Goal: Task Accomplishment & Management: Manage account settings

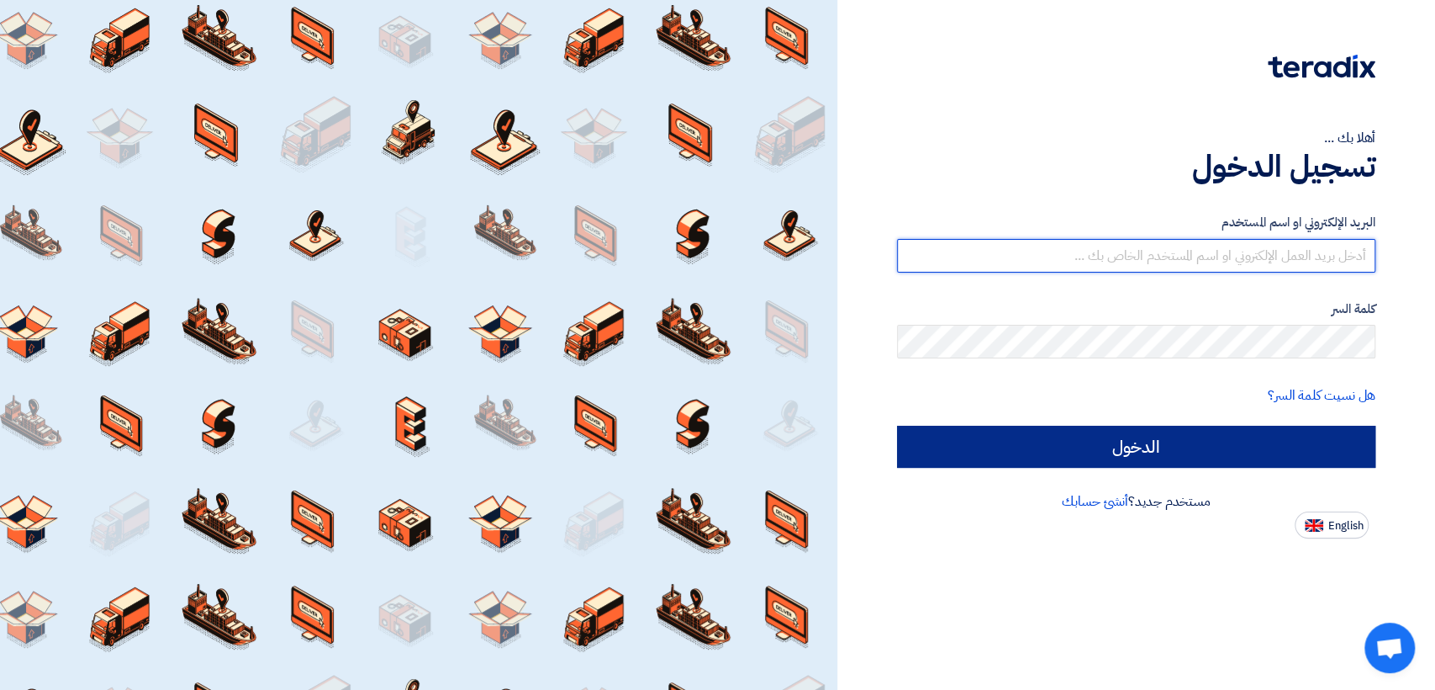
type input "[EMAIL_ADDRESS][DOMAIN_NAME]"
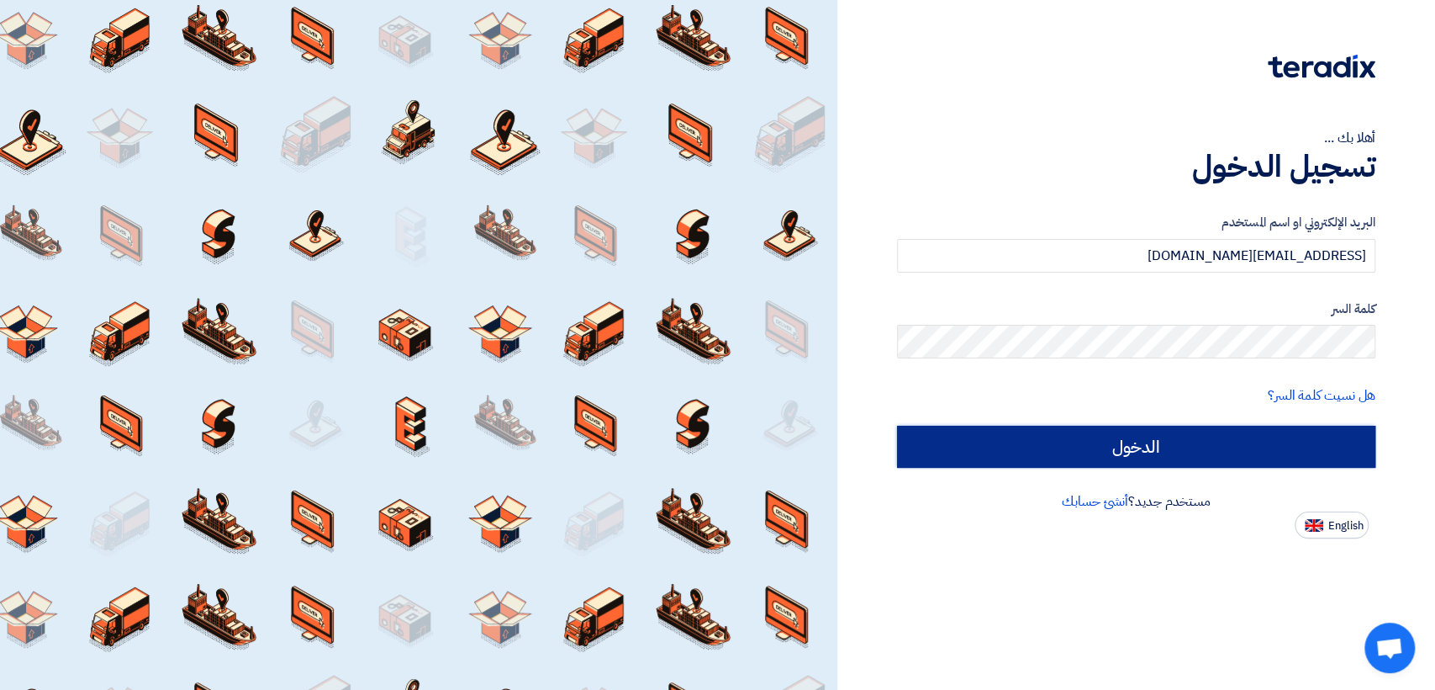
click at [1014, 446] on input "الدخول" at bounding box center [1136, 447] width 478 height 42
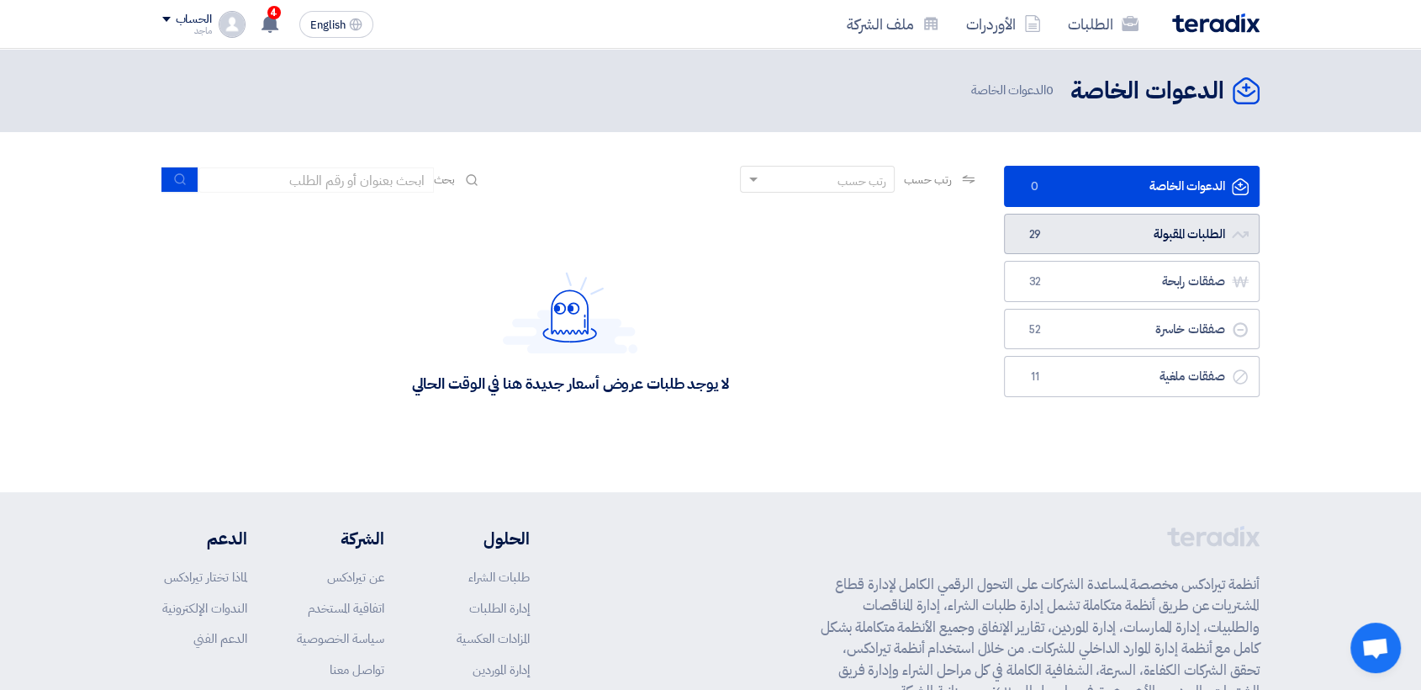
click at [1157, 237] on link "الطلبات المقبولة الطلبات المقبولة 29" at bounding box center [1132, 234] width 256 height 41
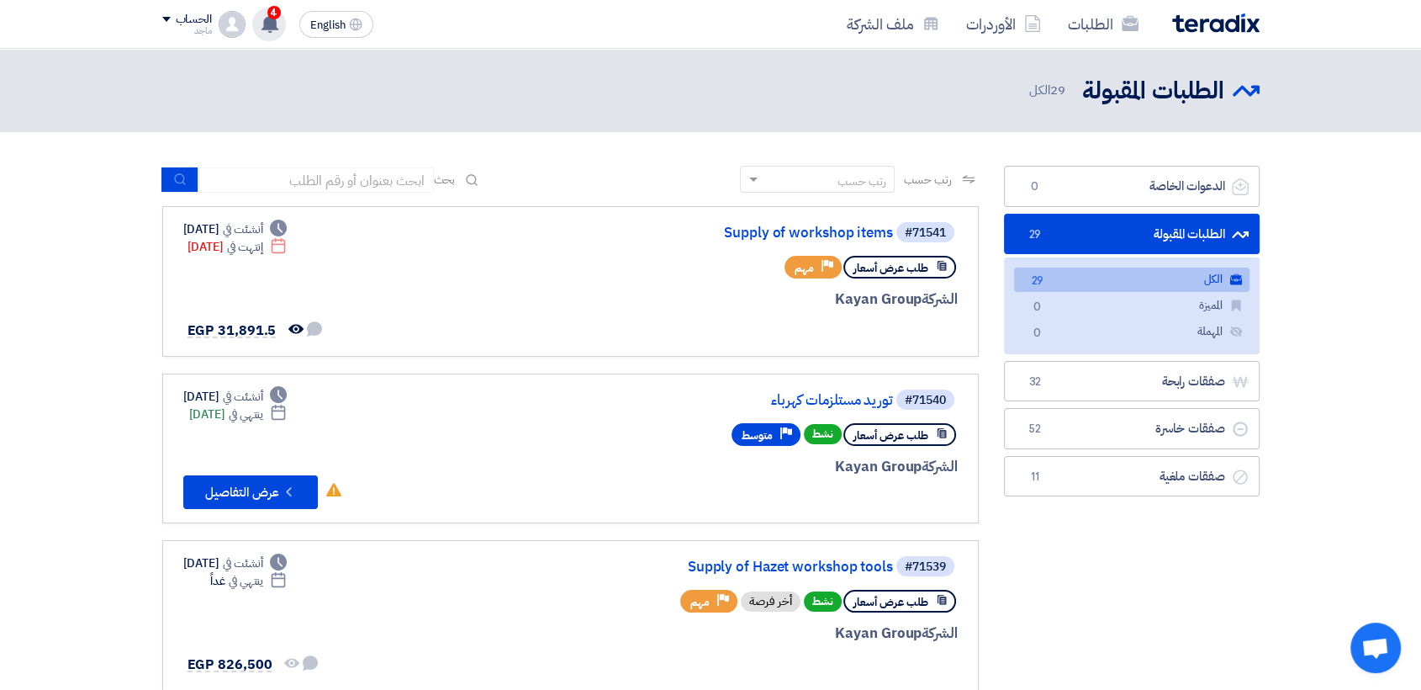
click at [270, 23] on use at bounding box center [270, 23] width 17 height 19
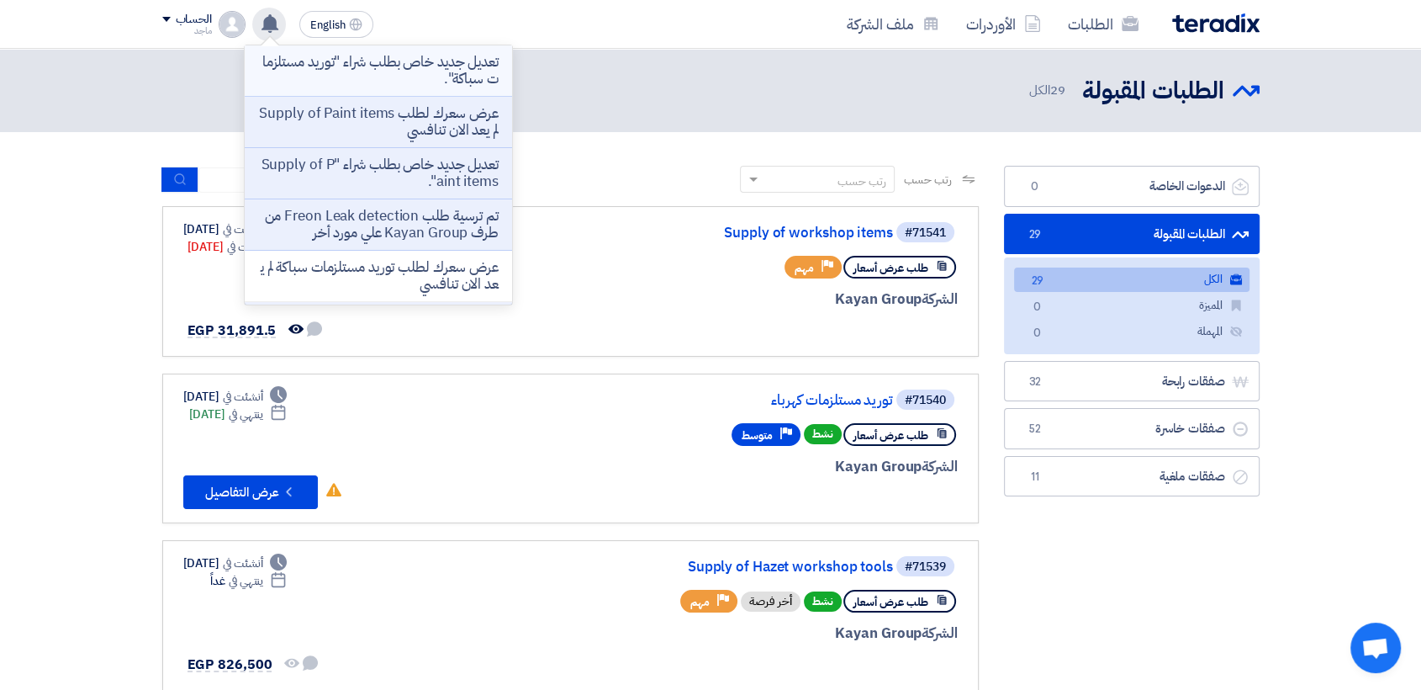
click at [369, 71] on p "تعديل جديد خاص بطلب شراء "توريد مستلزمات سباكة"." at bounding box center [378, 71] width 241 height 34
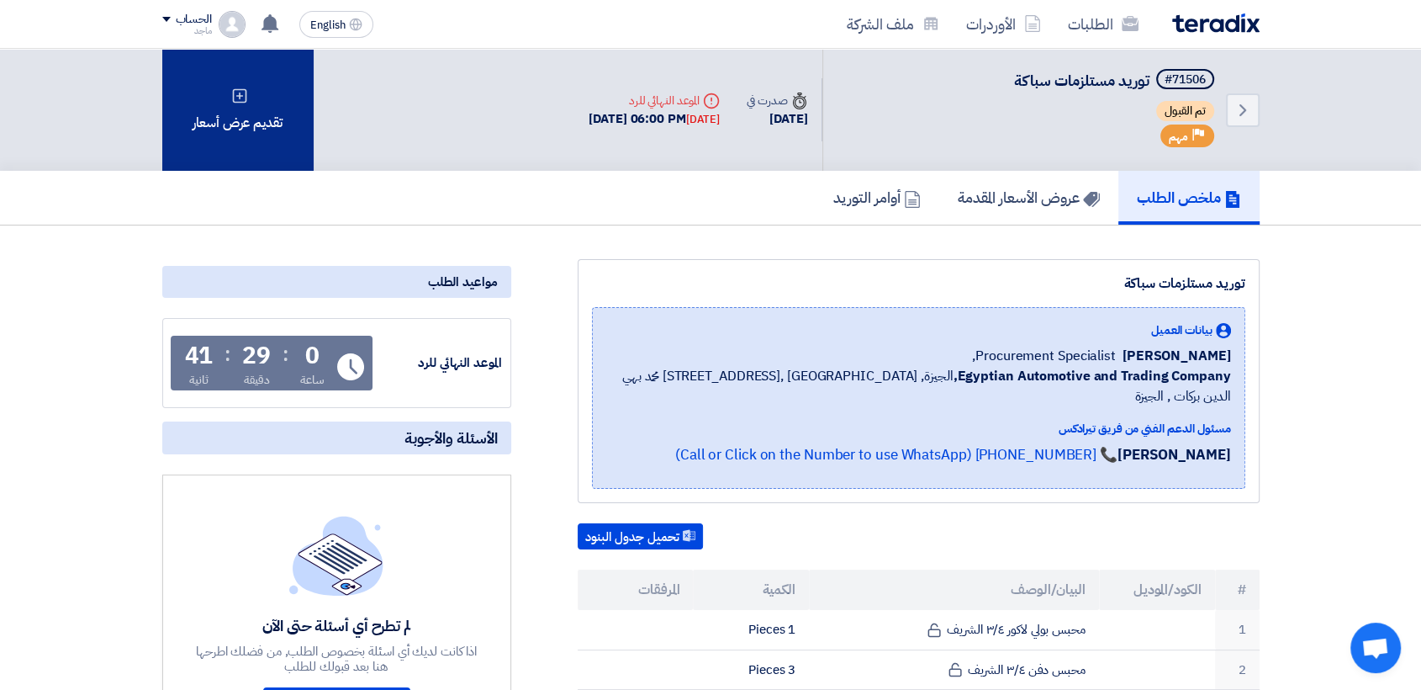
click at [261, 140] on div "تقديم عرض أسعار" at bounding box center [237, 110] width 151 height 122
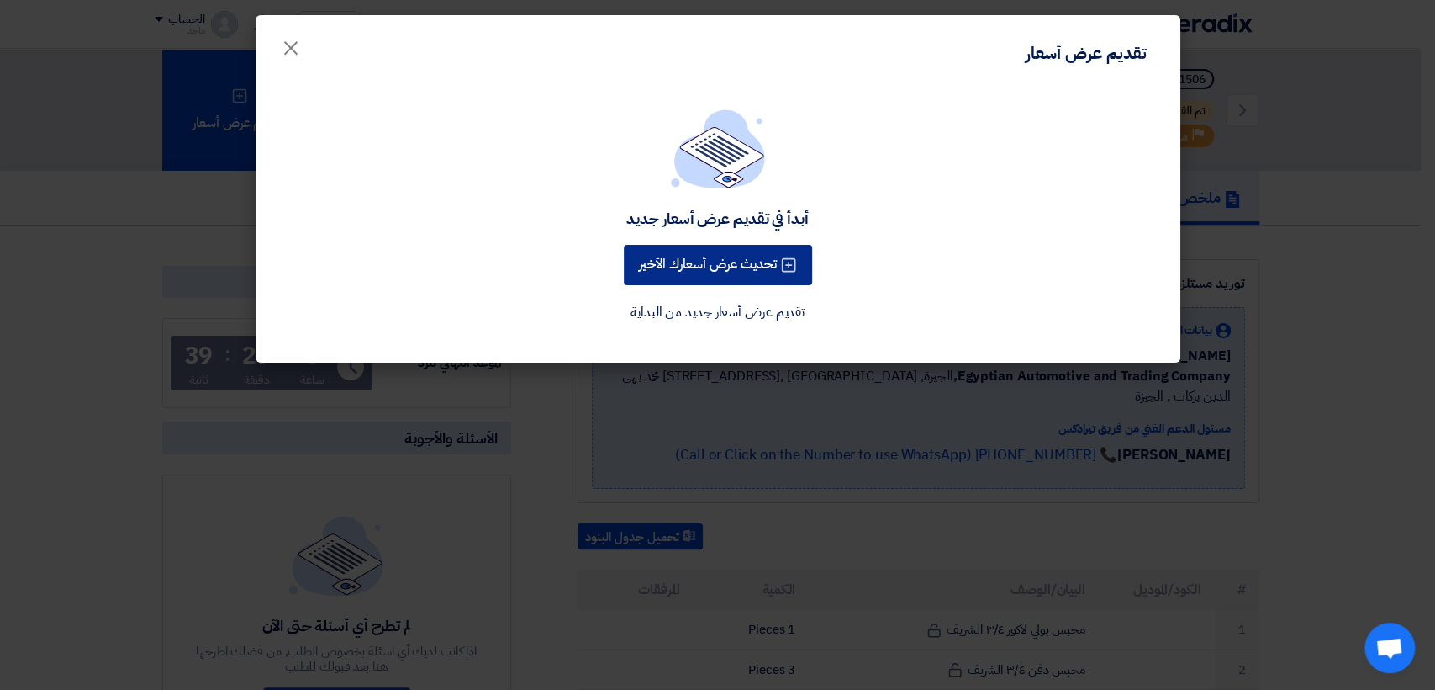
click at [728, 251] on button "تحديث عرض أسعارك الأخير" at bounding box center [718, 265] width 188 height 40
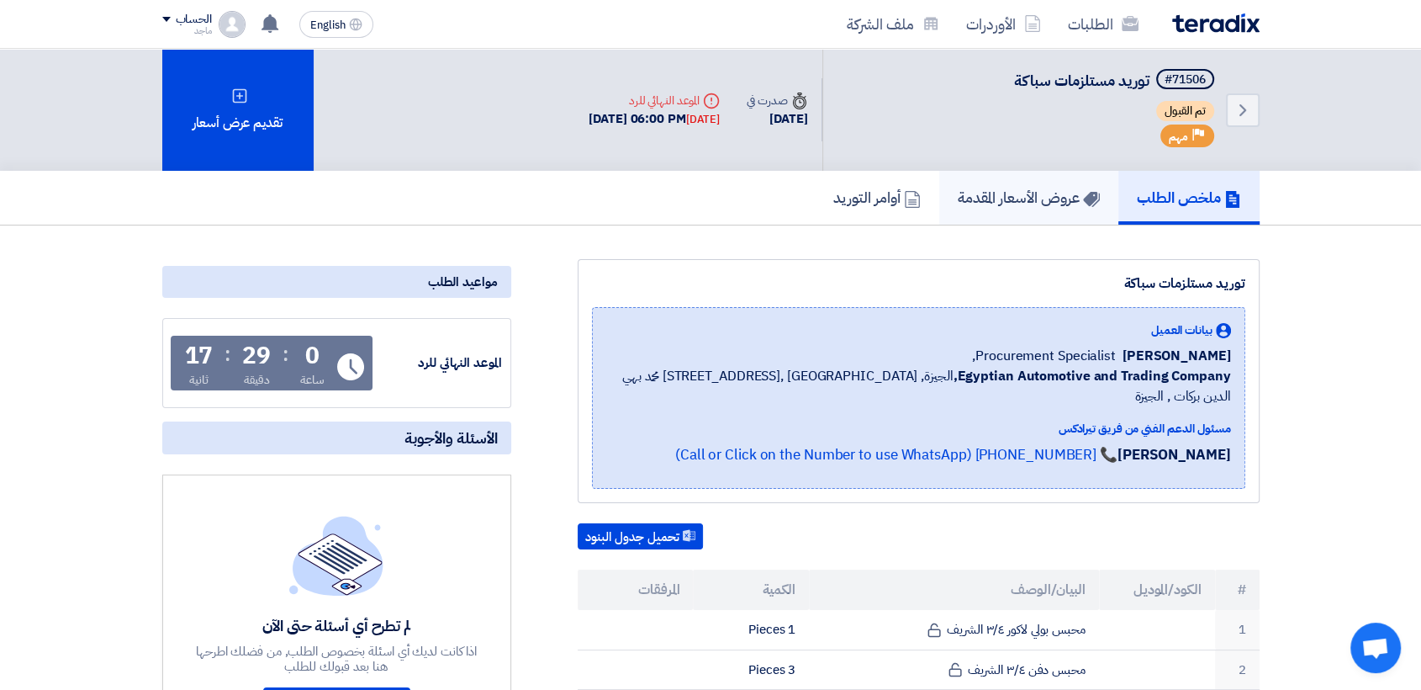
click at [1038, 197] on h5 "عروض الأسعار المقدمة" at bounding box center [1029, 197] width 142 height 19
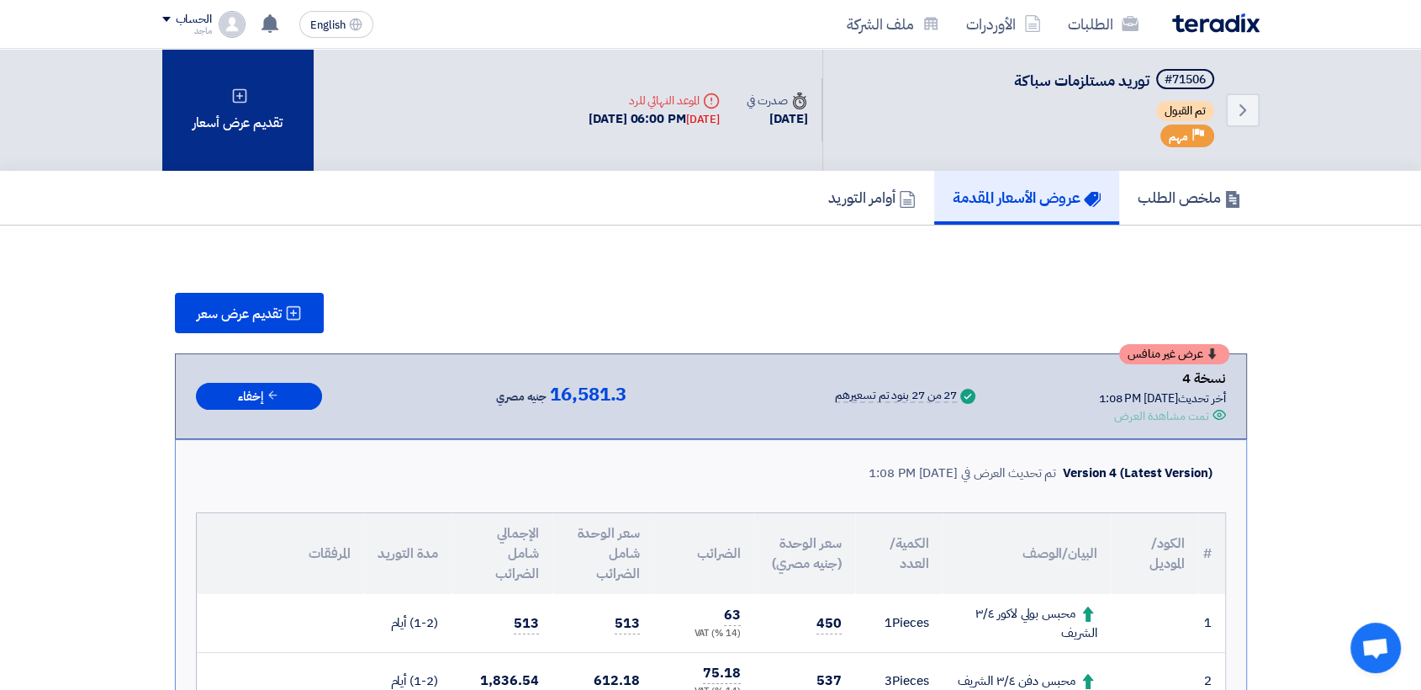
click at [260, 127] on div "تقديم عرض أسعار" at bounding box center [237, 110] width 151 height 122
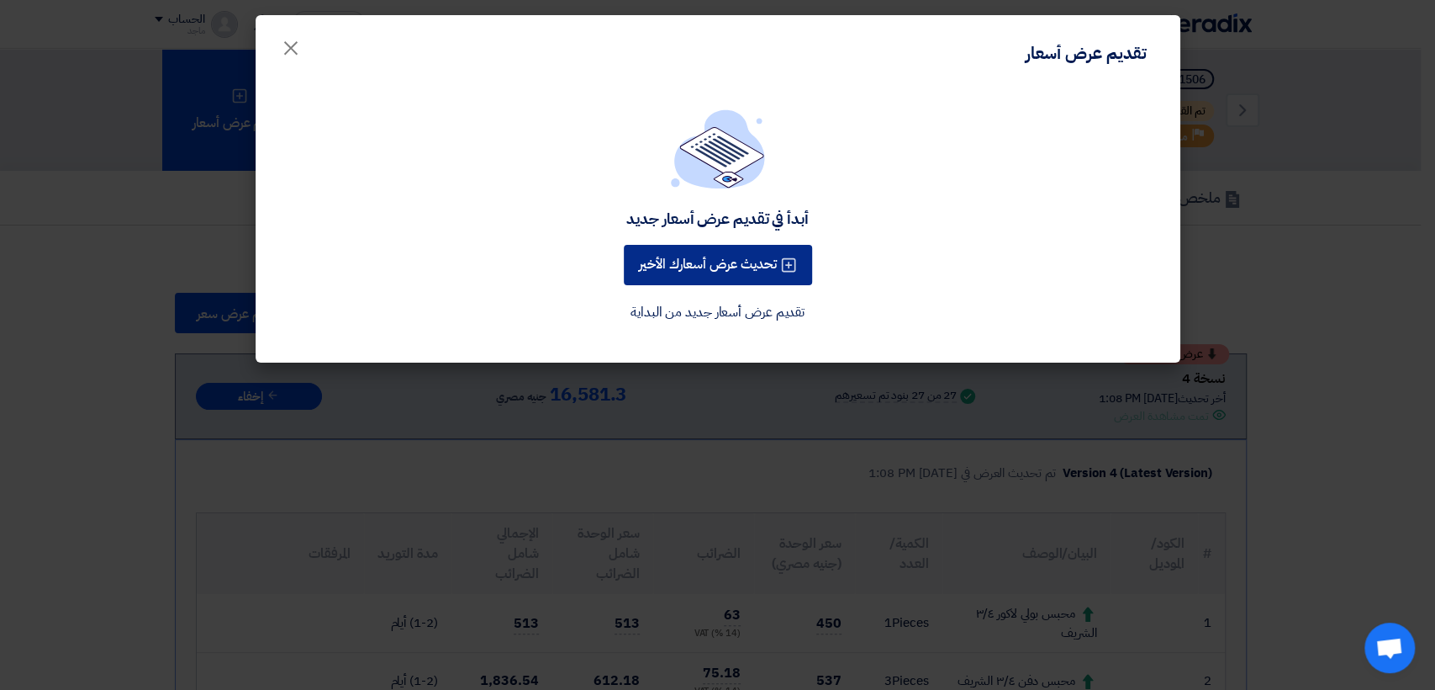
click at [739, 264] on button "تحديث عرض أسعارك الأخير" at bounding box center [718, 265] width 188 height 40
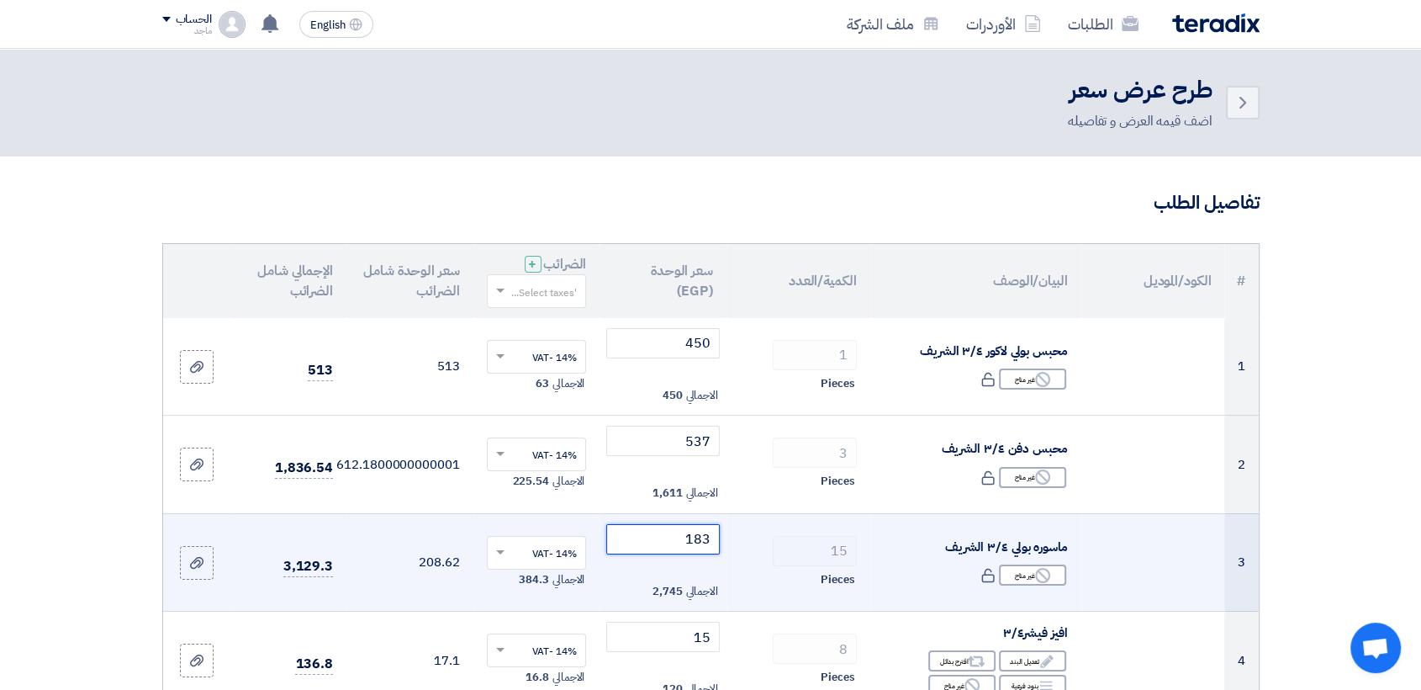
click at [653, 542] on input "183" at bounding box center [663, 539] width 114 height 30
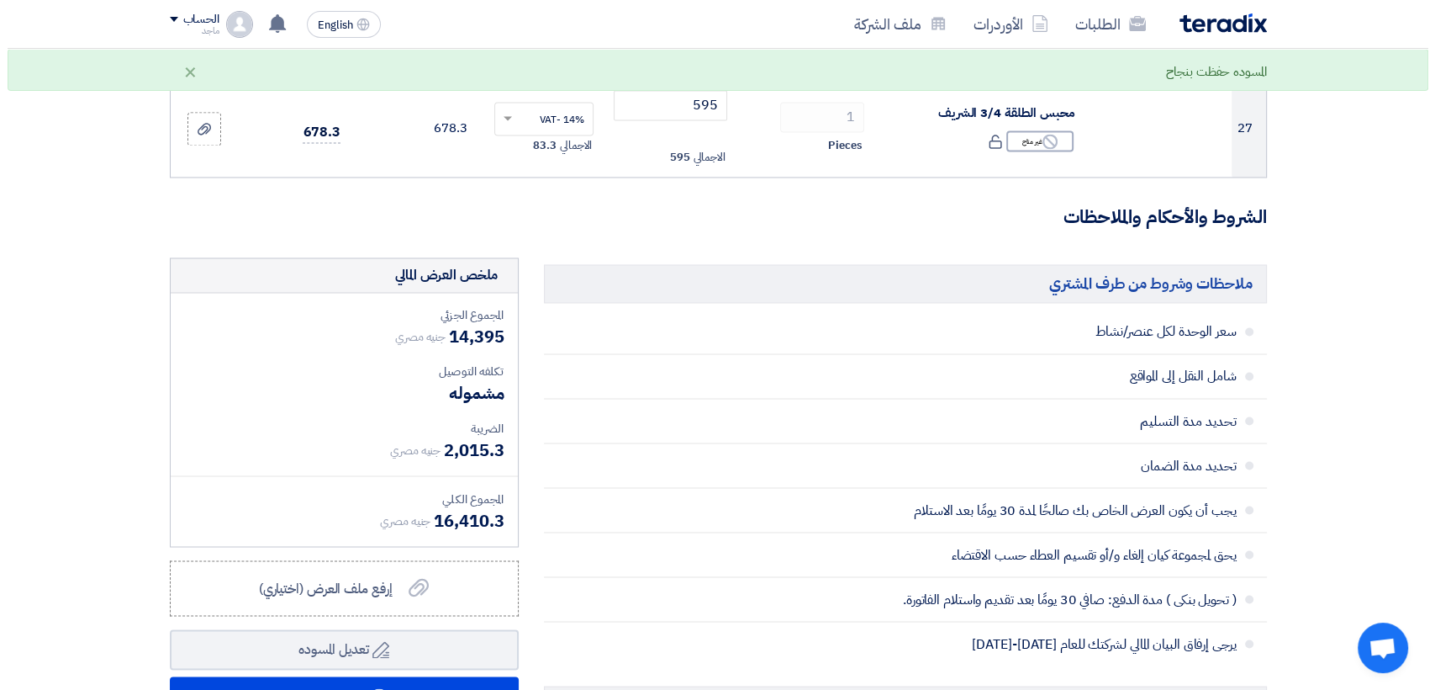
scroll to position [2851, 0]
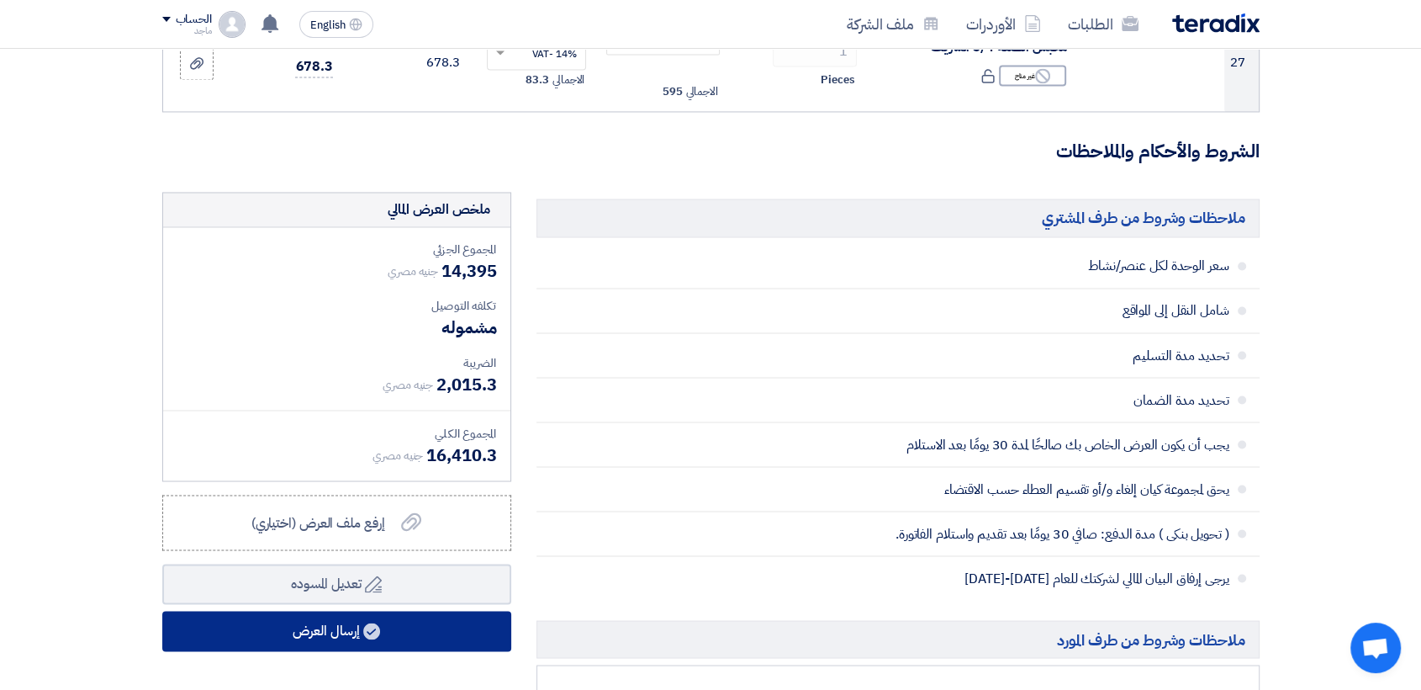
type input "173"
click at [345, 633] on button "إرسال العرض" at bounding box center [336, 631] width 349 height 40
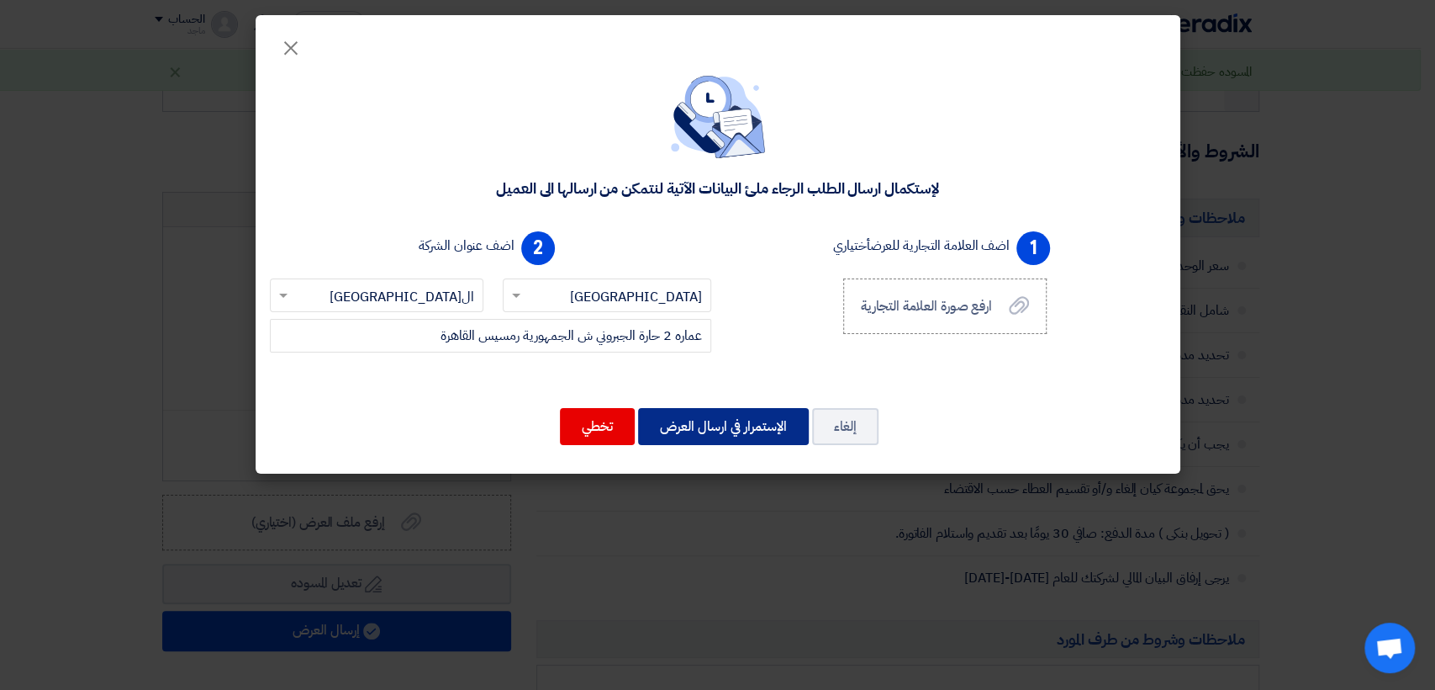
click at [729, 426] on button "الإستمرار في ارسال العرض" at bounding box center [723, 426] width 171 height 37
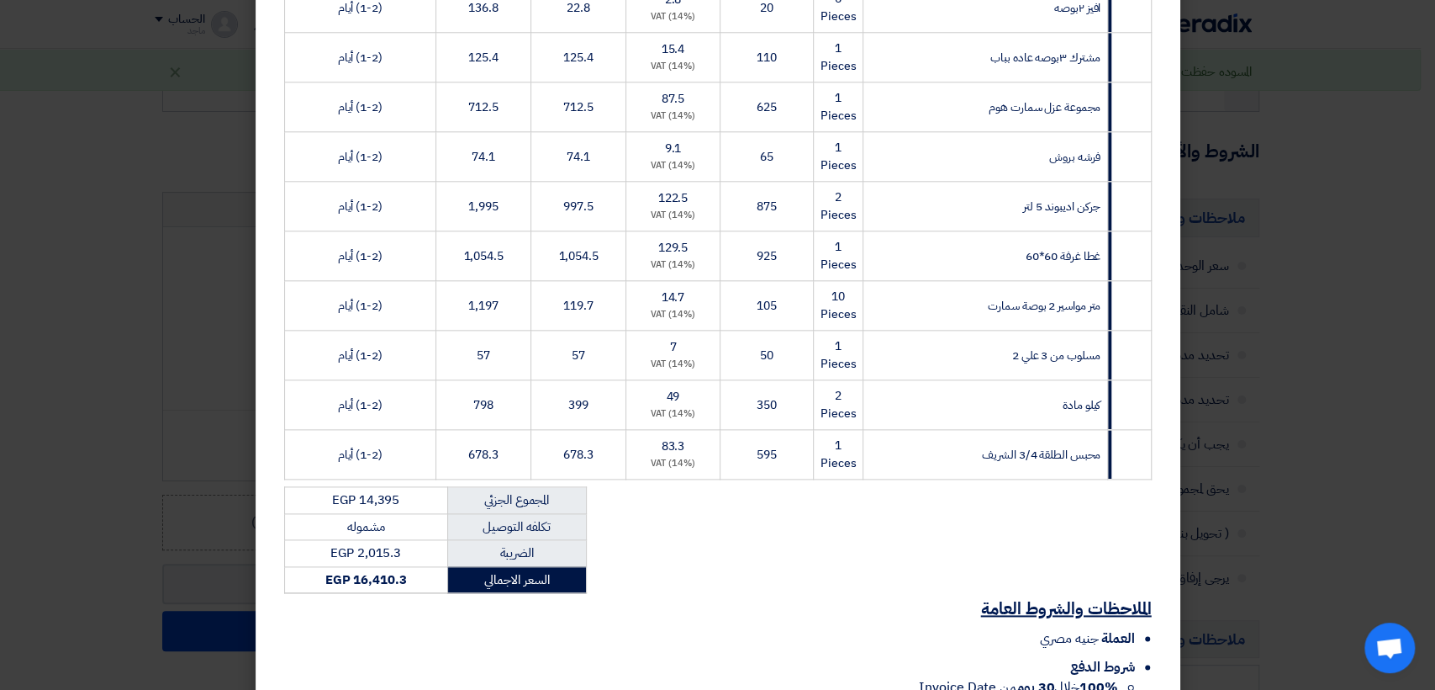
scroll to position [1339, 0]
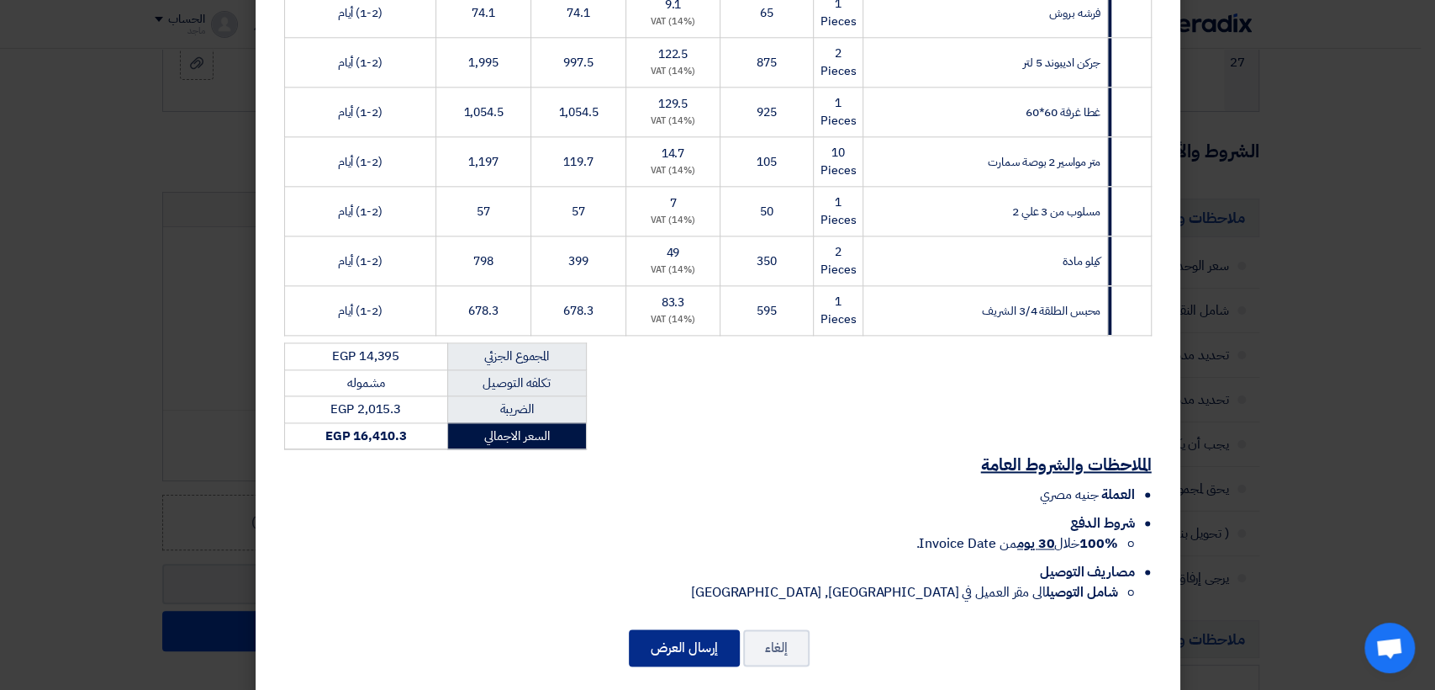
click at [695, 629] on button "إرسال العرض" at bounding box center [684, 647] width 111 height 37
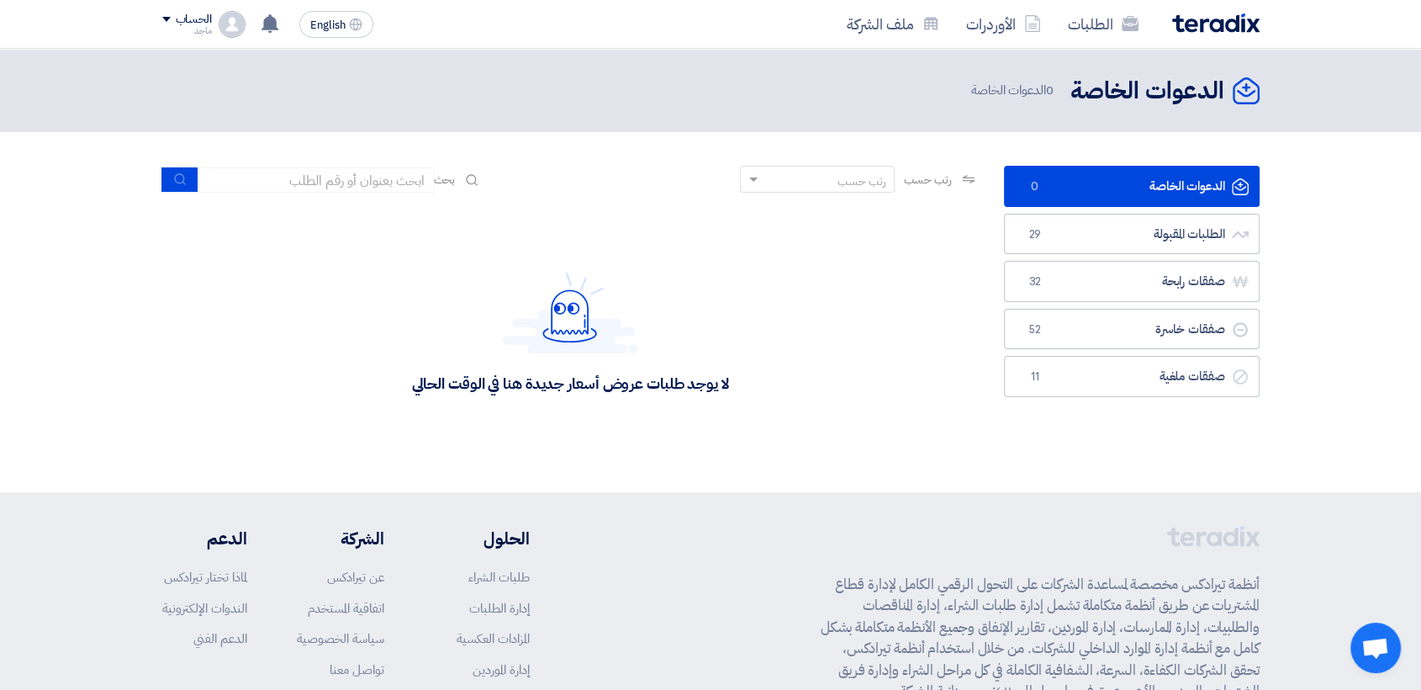
click at [1002, 236] on div "الدعوات الخاصة الدعوات الخاصة 0 الطلبات المقبولة الطلبات المقبولة 29 صفقات رابح…" at bounding box center [1131, 312] width 281 height 293
click at [1016, 227] on link "الطلبات المقبولة الطلبات المقبولة 29" at bounding box center [1132, 234] width 256 height 41
click at [274, 20] on use at bounding box center [270, 23] width 17 height 19
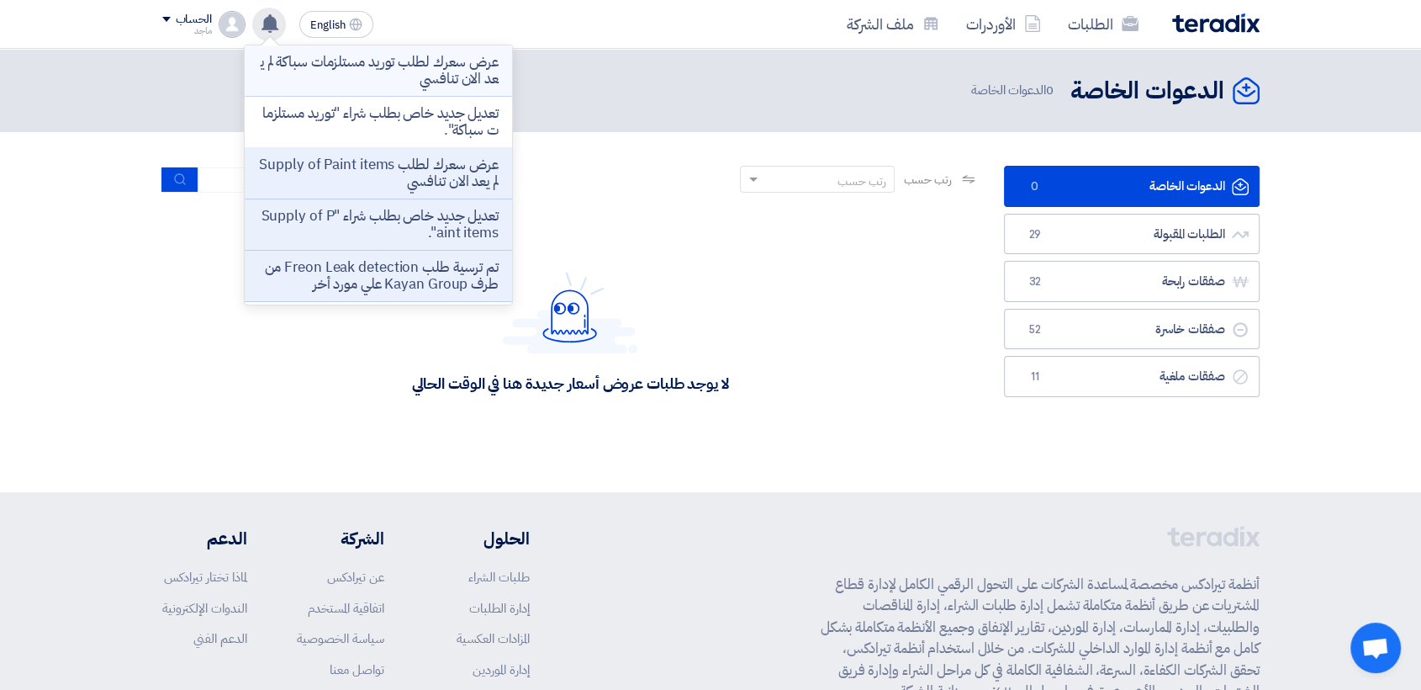
click at [325, 77] on p "عرض سعرك لطلب توريد مستلزمات سباكة لم يعد الان تنافسي" at bounding box center [378, 71] width 241 height 34
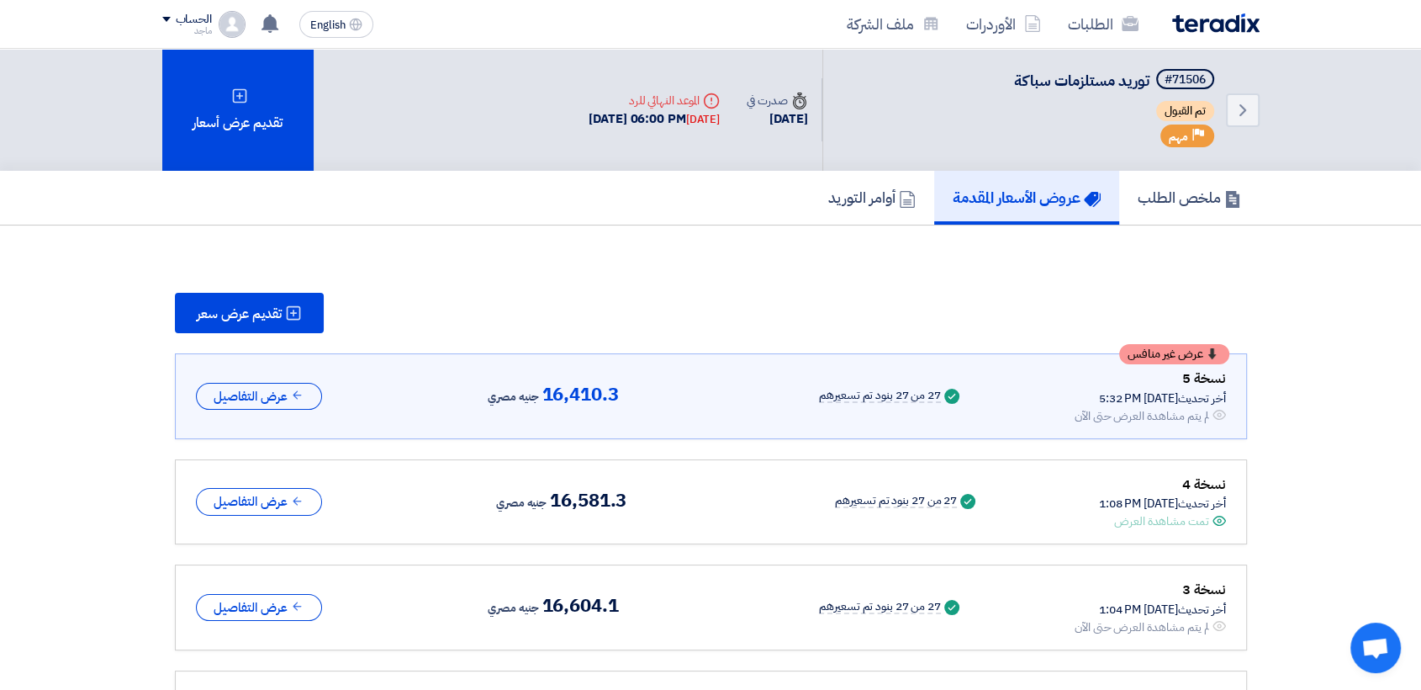
scroll to position [50, 0]
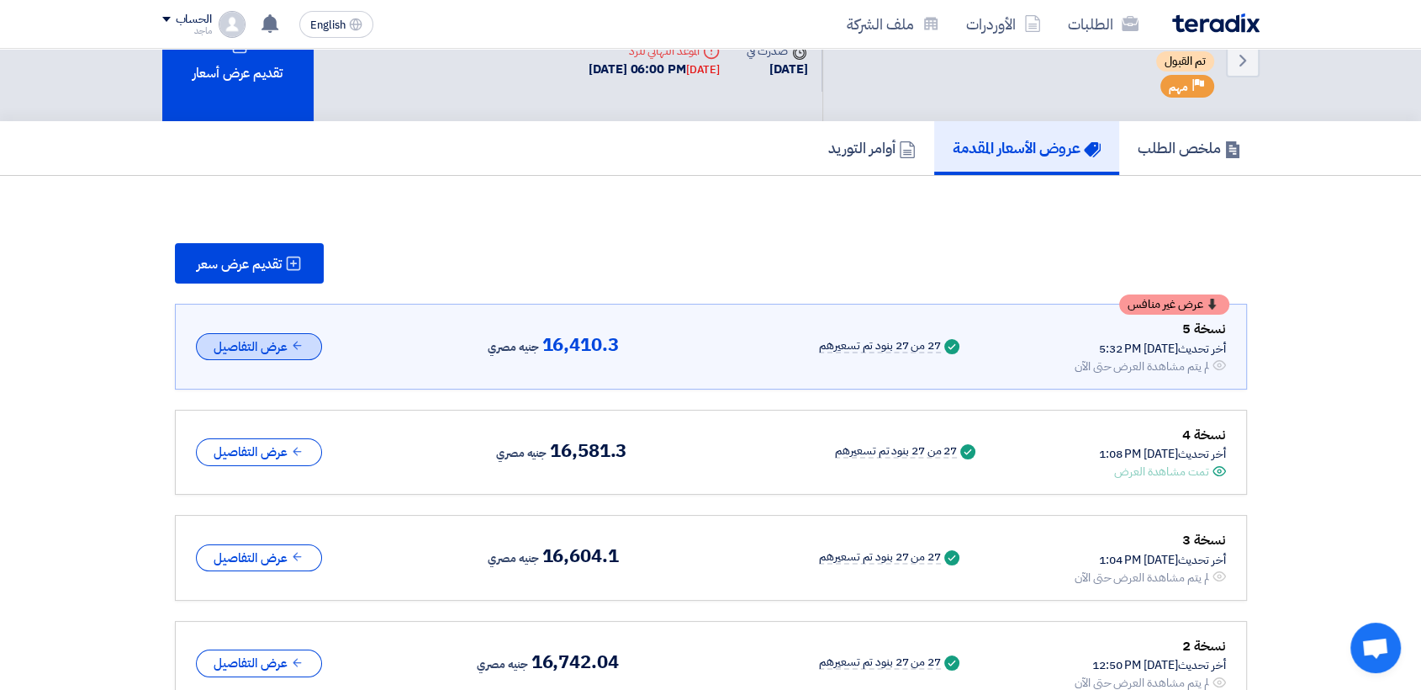
click at [276, 352] on button "عرض التفاصيل" at bounding box center [259, 347] width 126 height 28
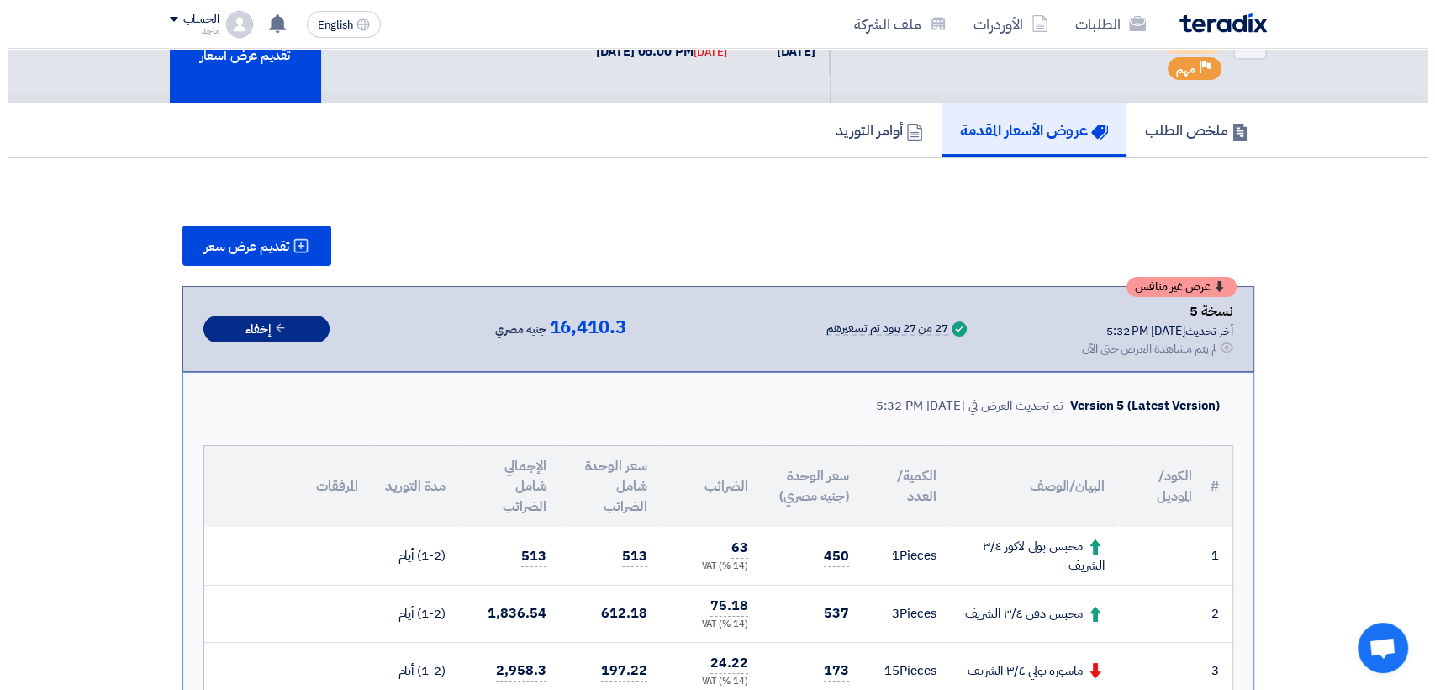
scroll to position [63, 0]
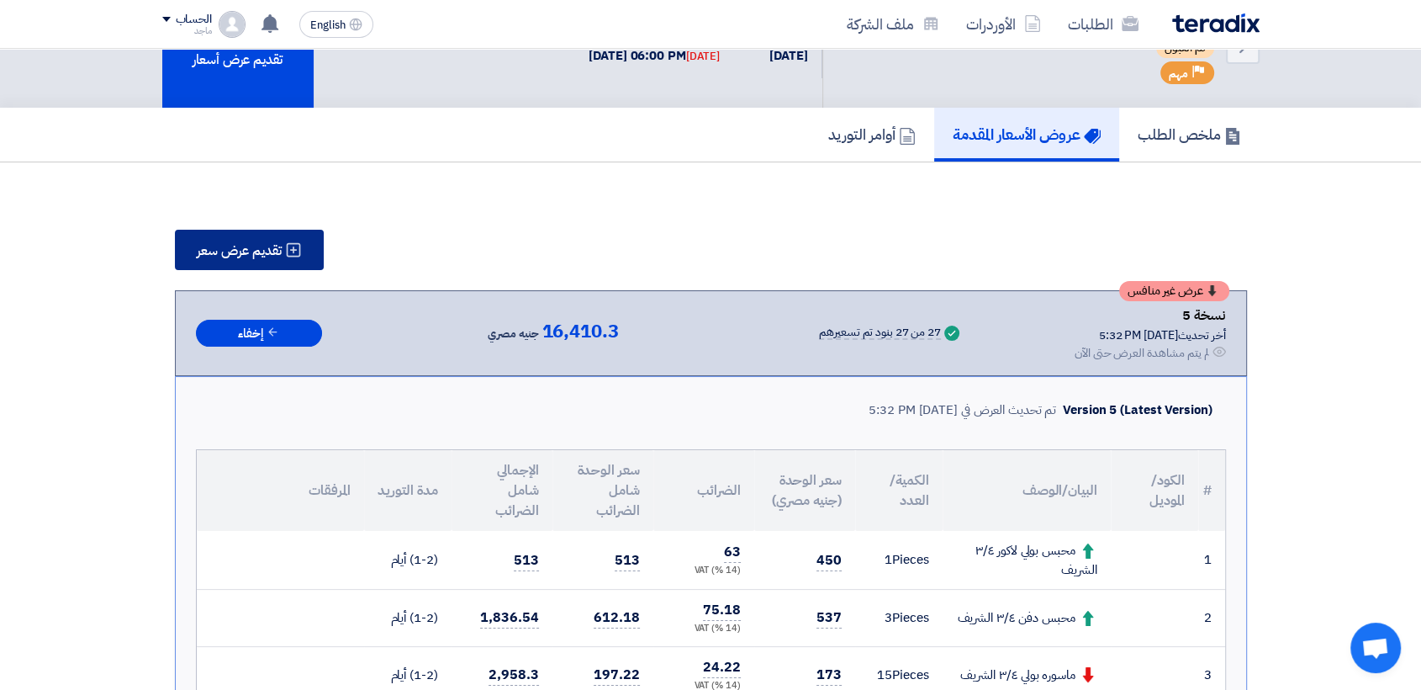
click at [288, 247] on use at bounding box center [293, 250] width 14 height 14
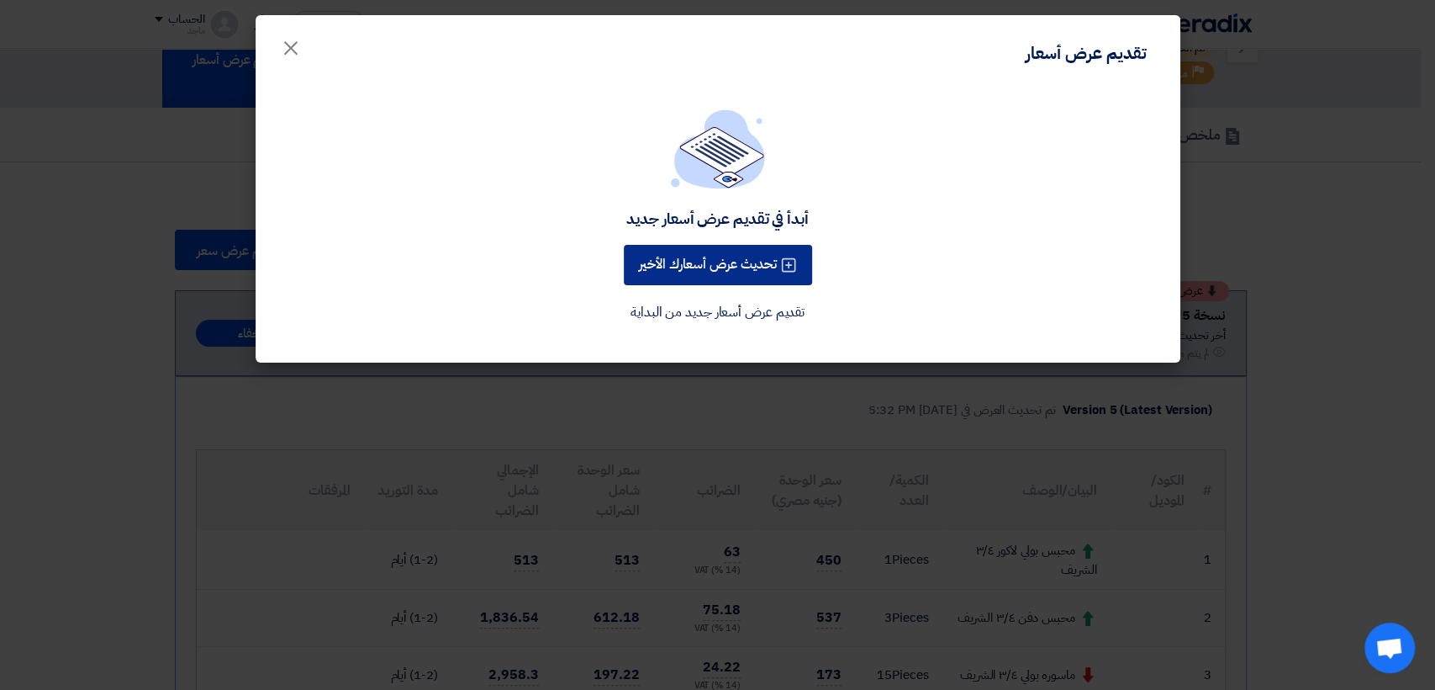
click at [747, 266] on button "تحديث عرض أسعارك الأخير" at bounding box center [718, 265] width 188 height 40
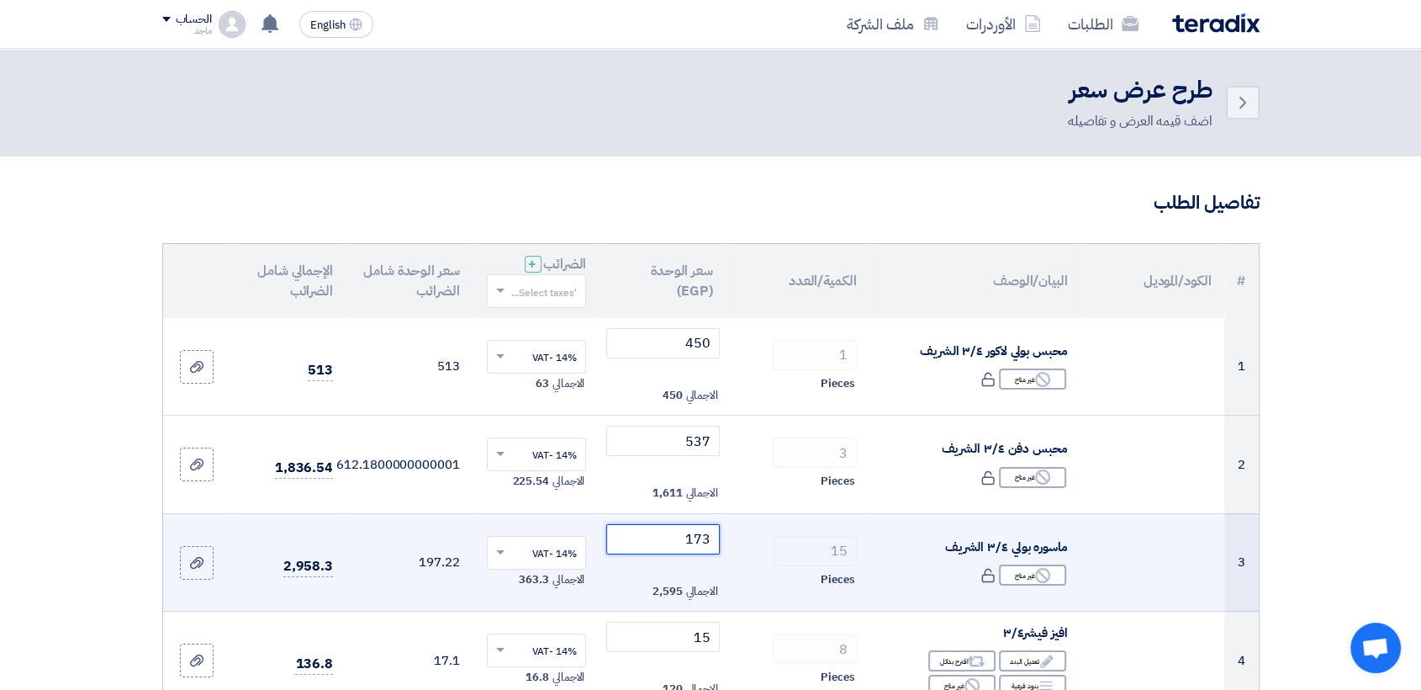
click at [642, 539] on input "173" at bounding box center [663, 539] width 114 height 30
type input "1"
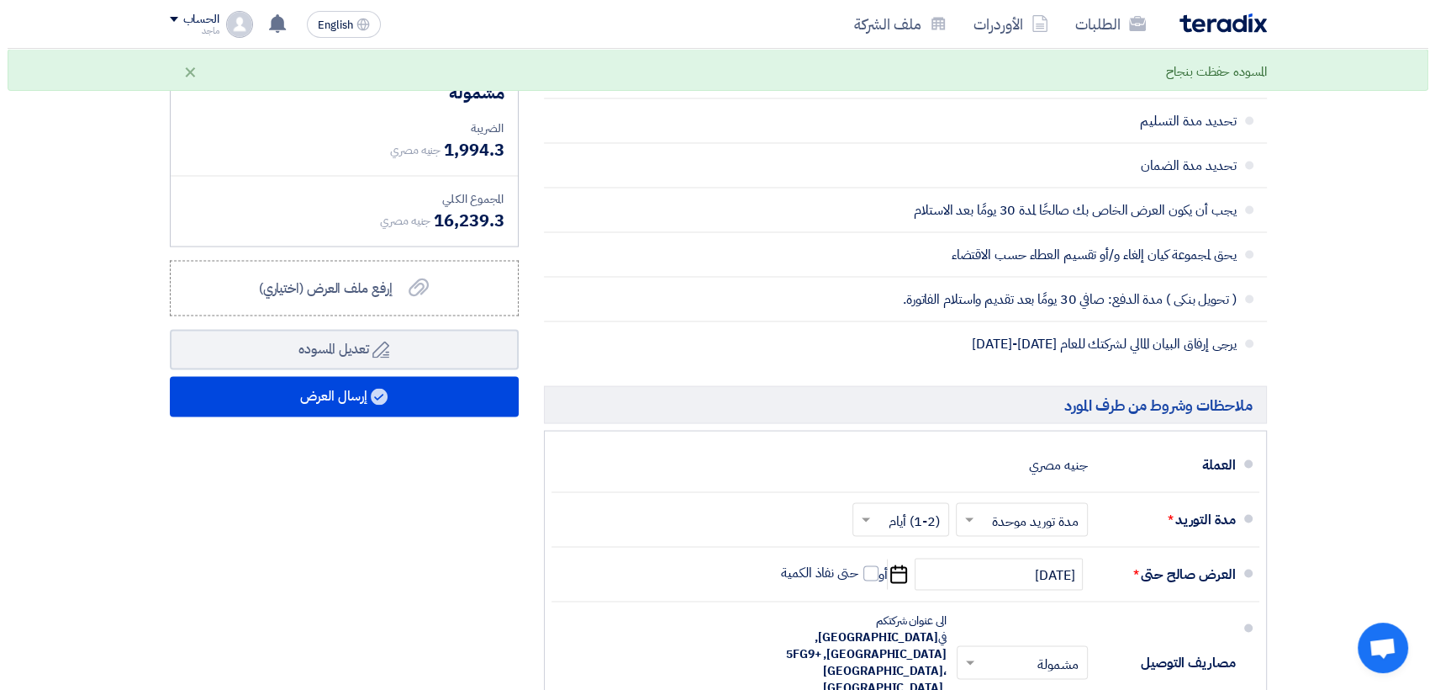
scroll to position [3090, 0]
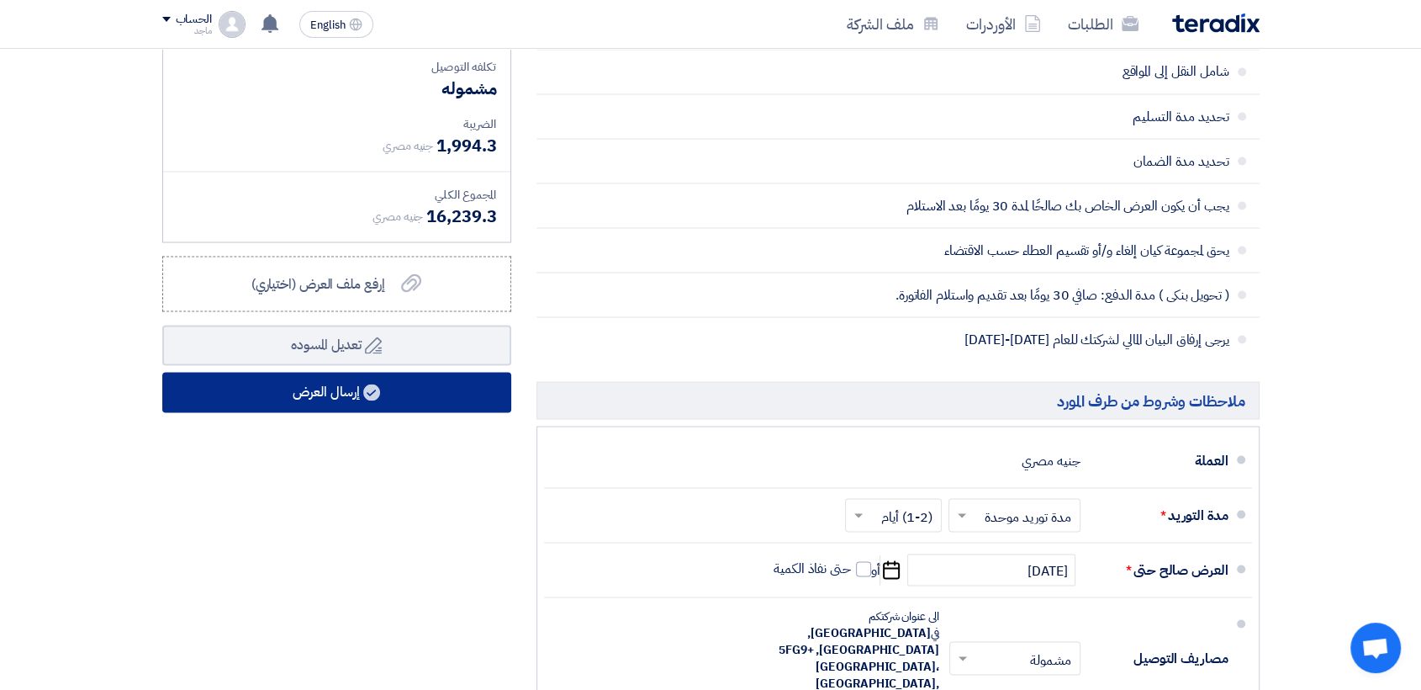
type input "163"
click at [310, 390] on button "إرسال العرض" at bounding box center [336, 392] width 349 height 40
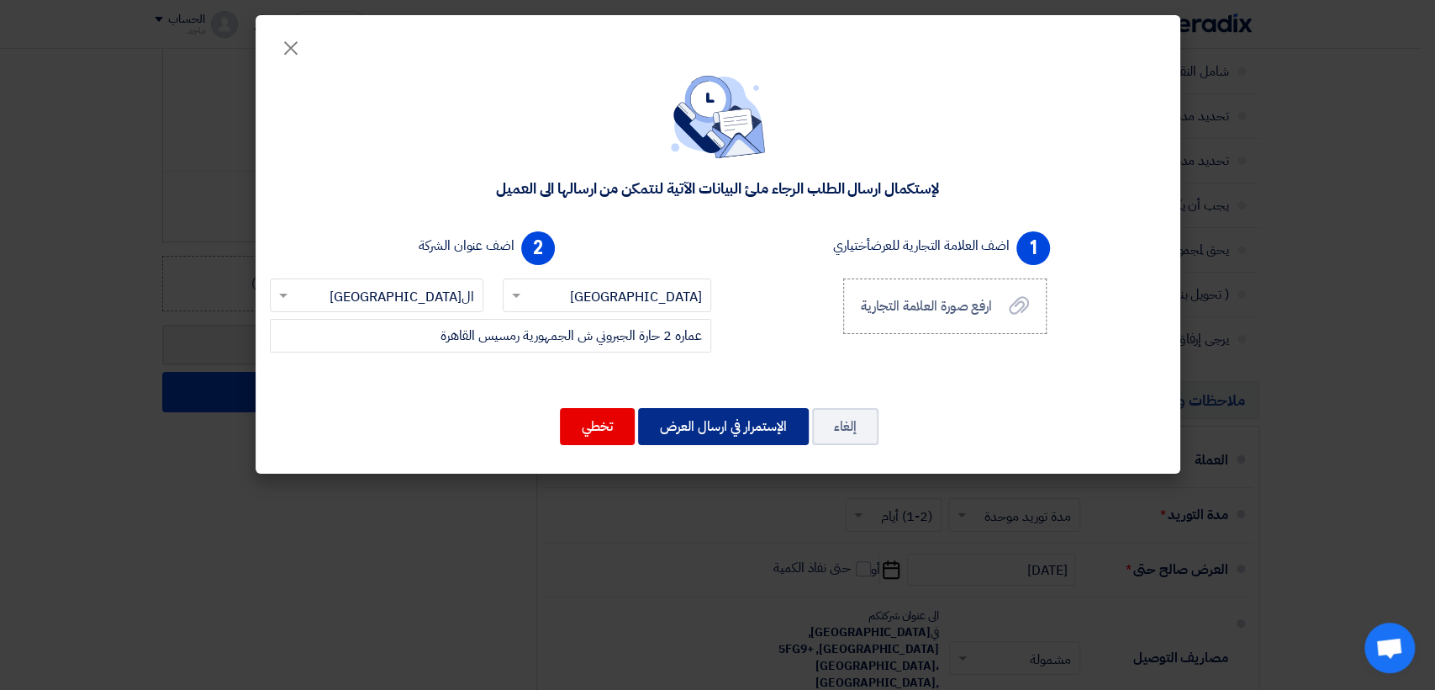
click at [700, 424] on button "الإستمرار في ارسال العرض" at bounding box center [723, 426] width 171 height 37
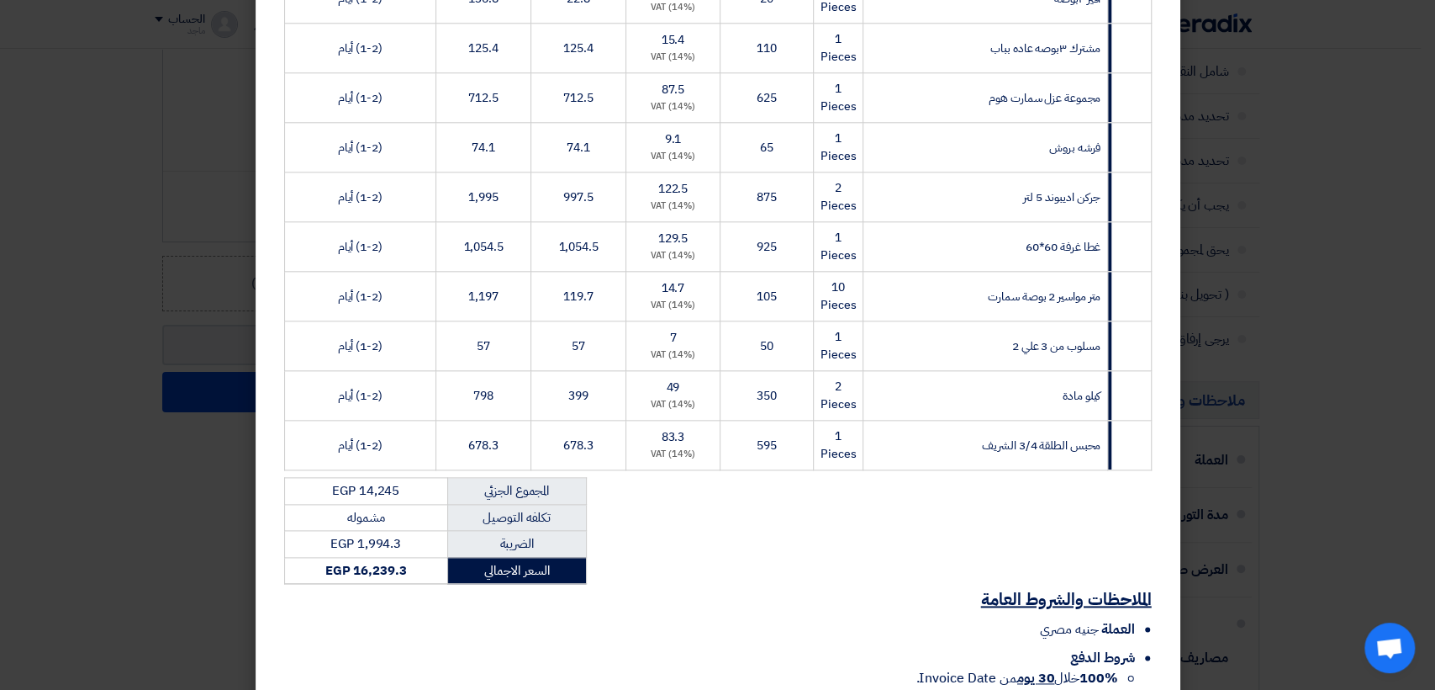
scroll to position [1339, 0]
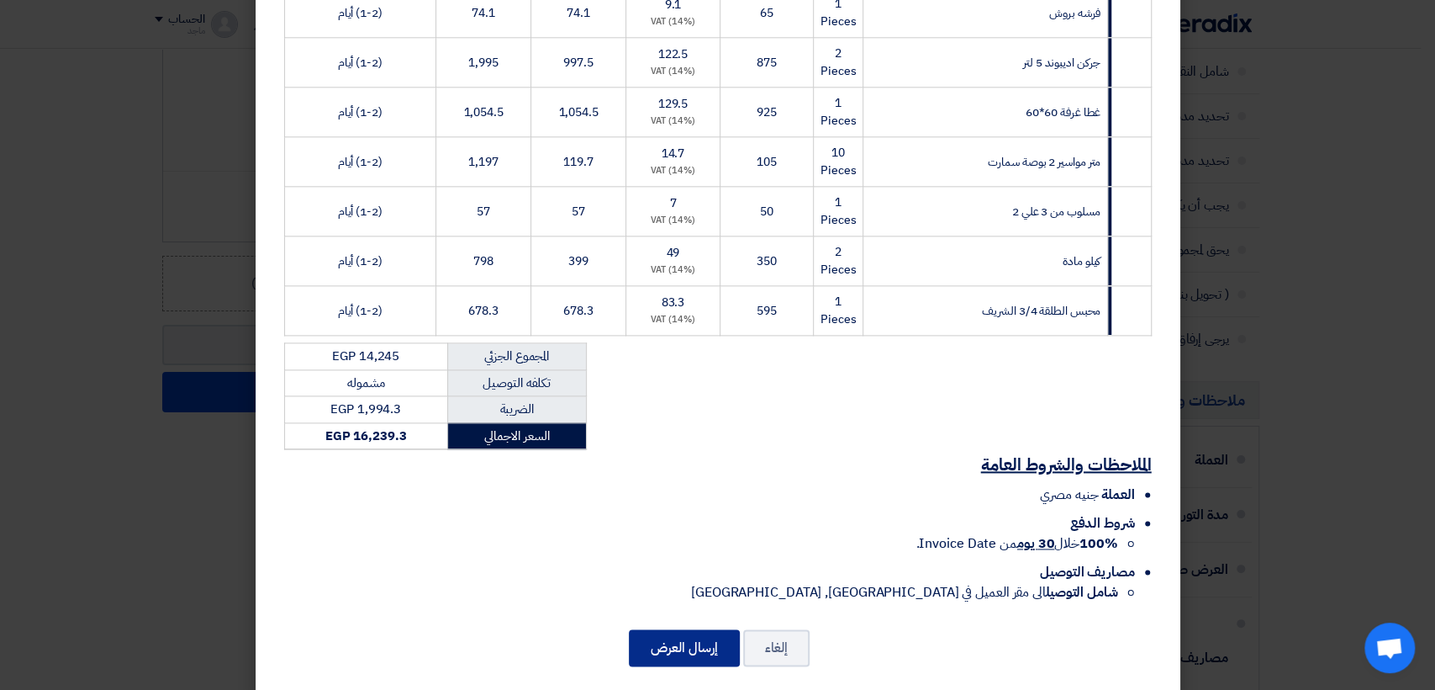
click at [731, 634] on button "إرسال العرض" at bounding box center [684, 647] width 111 height 37
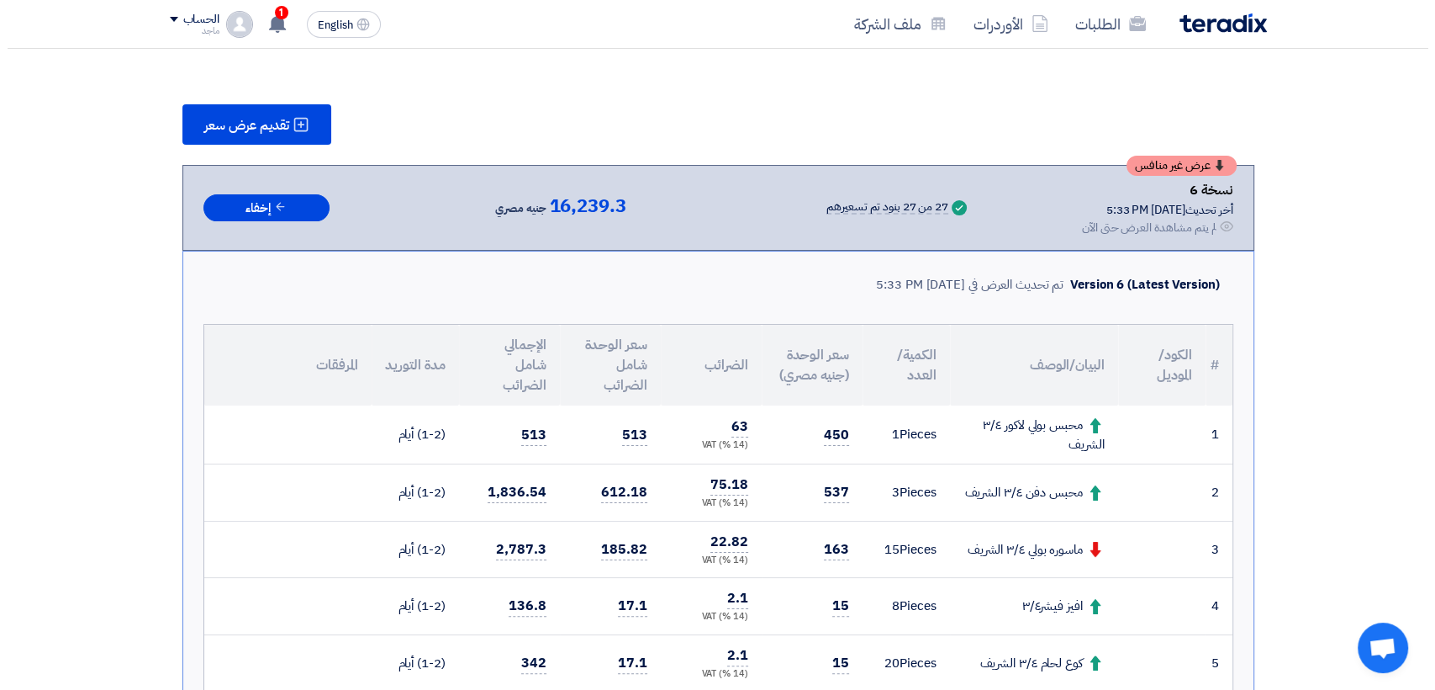
scroll to position [196, 0]
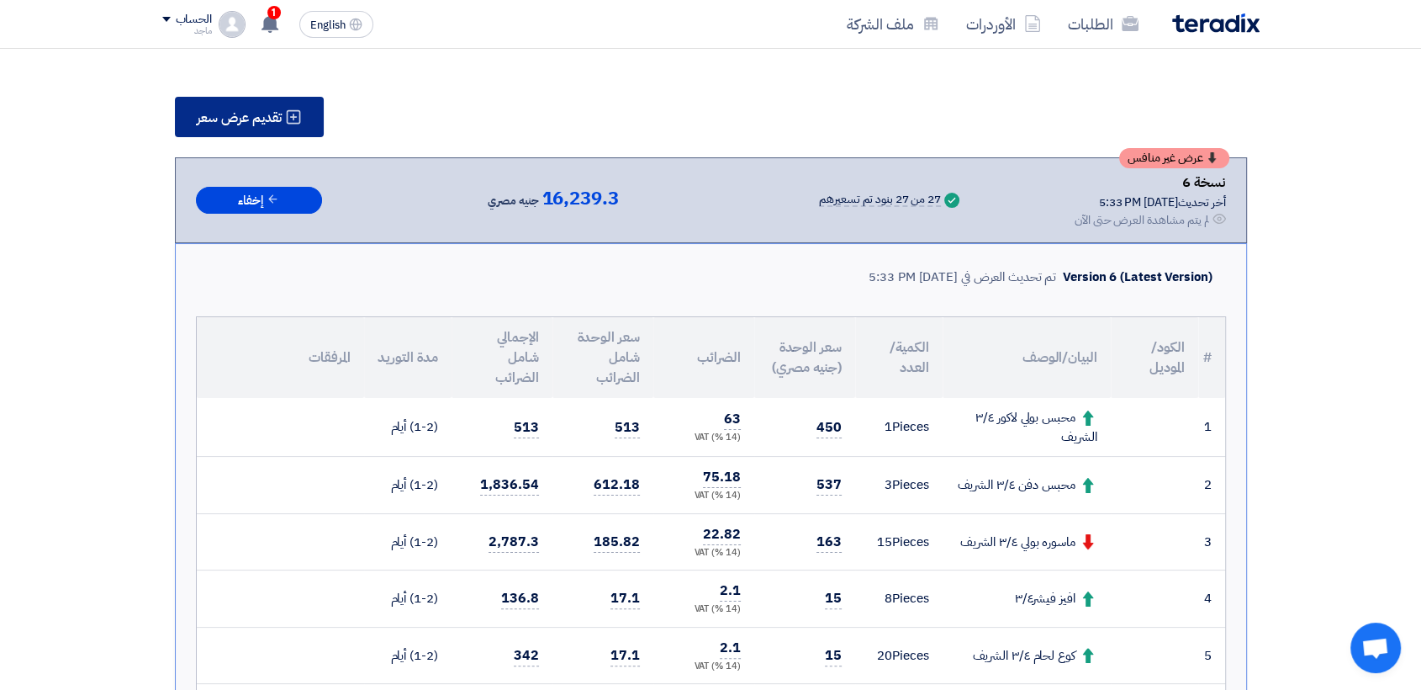
click at [230, 111] on span "تقديم عرض سعر" at bounding box center [239, 117] width 85 height 13
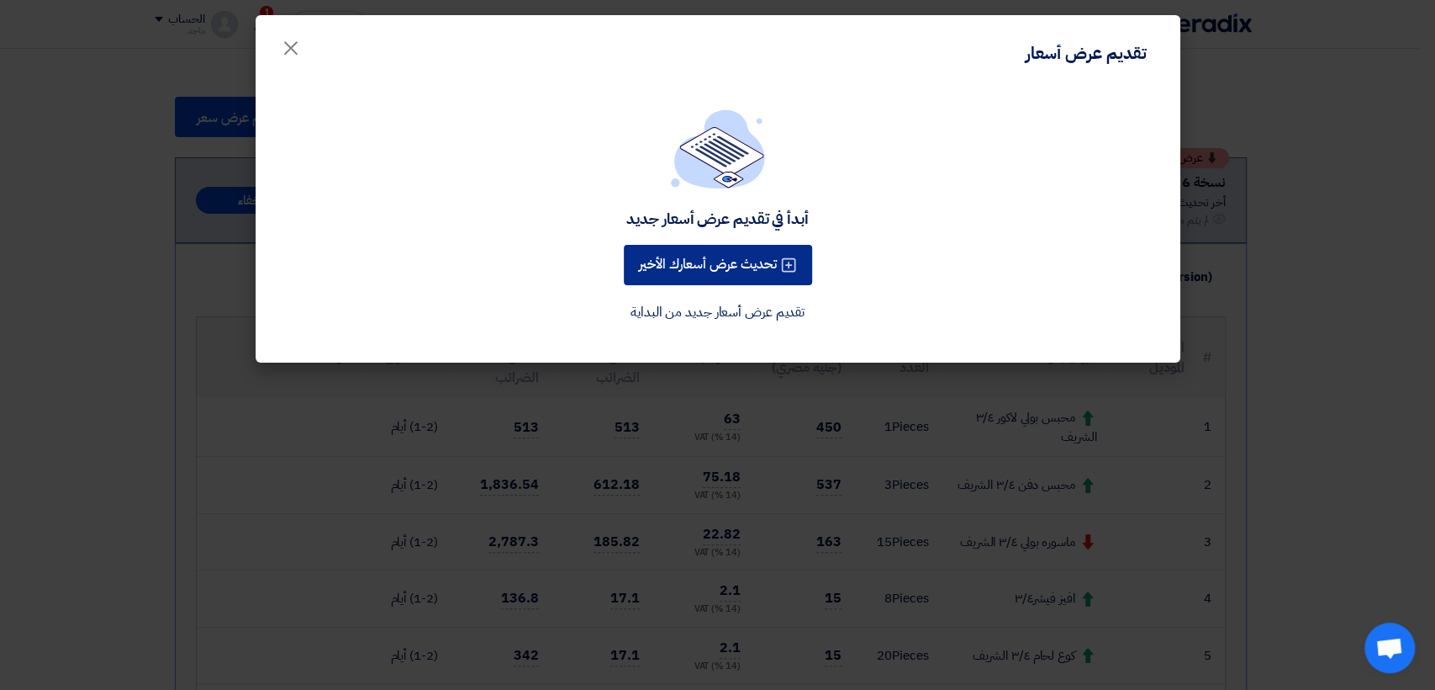
click at [716, 261] on button "تحديث عرض أسعارك الأخير" at bounding box center [718, 265] width 188 height 40
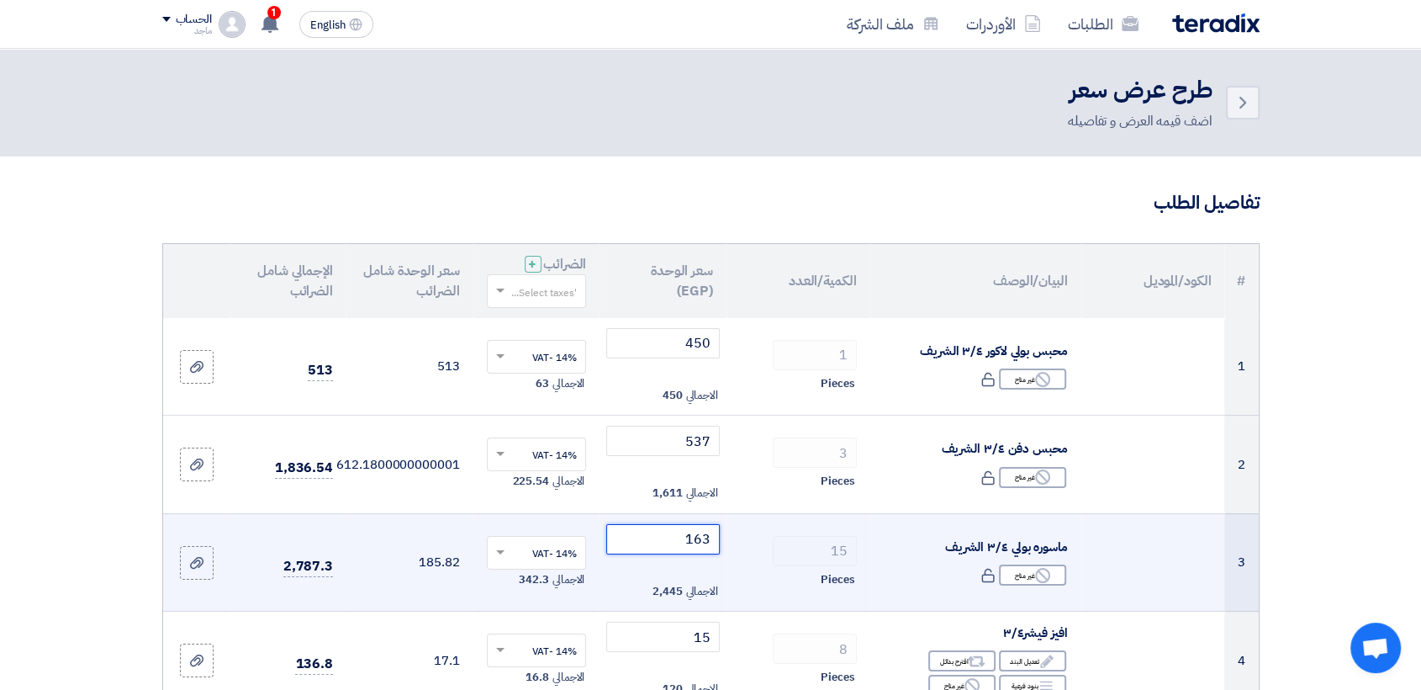
click at [673, 542] on input "163" at bounding box center [663, 539] width 114 height 30
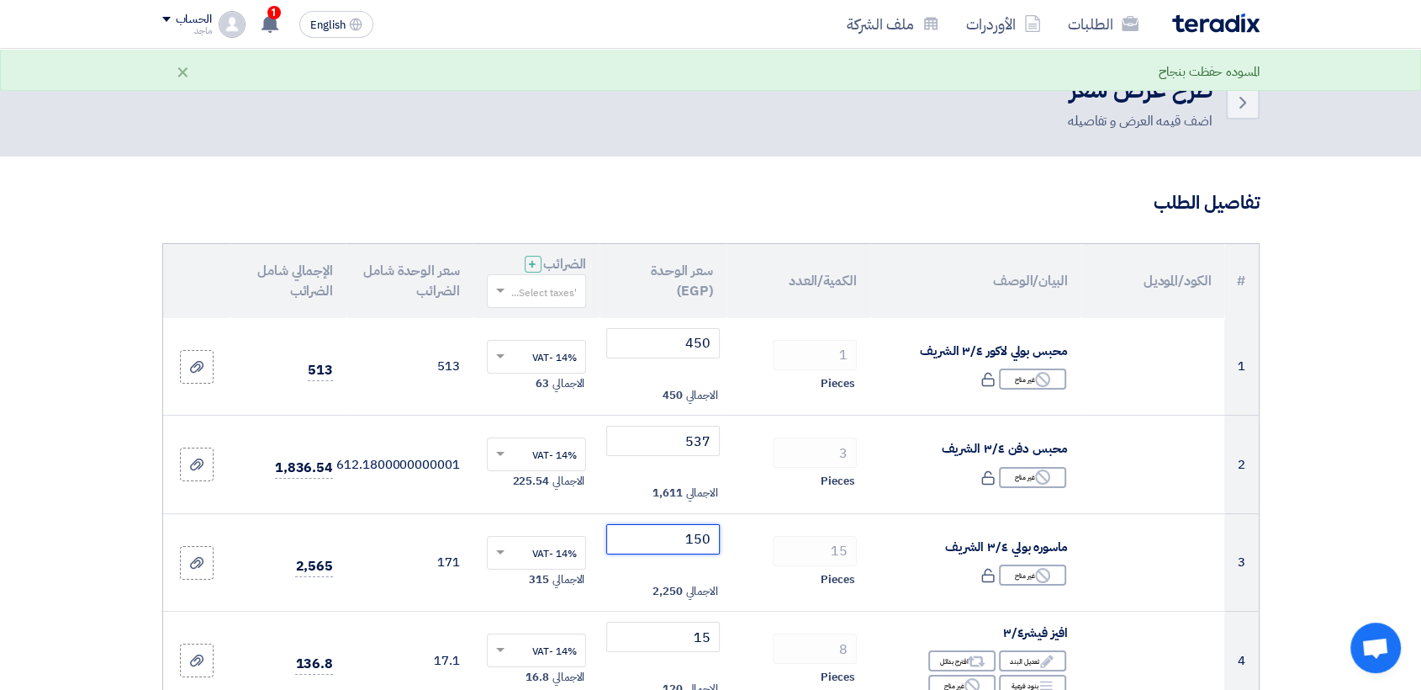
scroll to position [2582, 0]
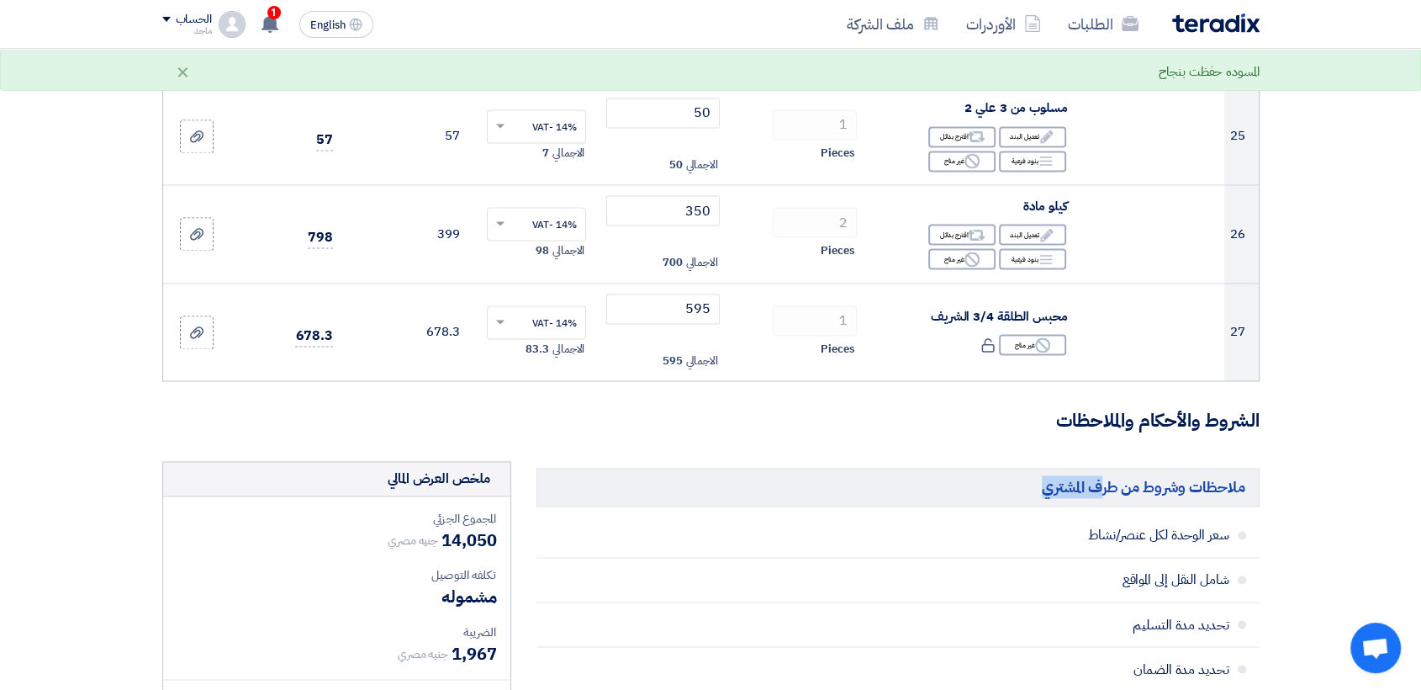
drag, startPoint x: 1392, startPoint y: 439, endPoint x: 1395, endPoint y: 531, distance: 92.6
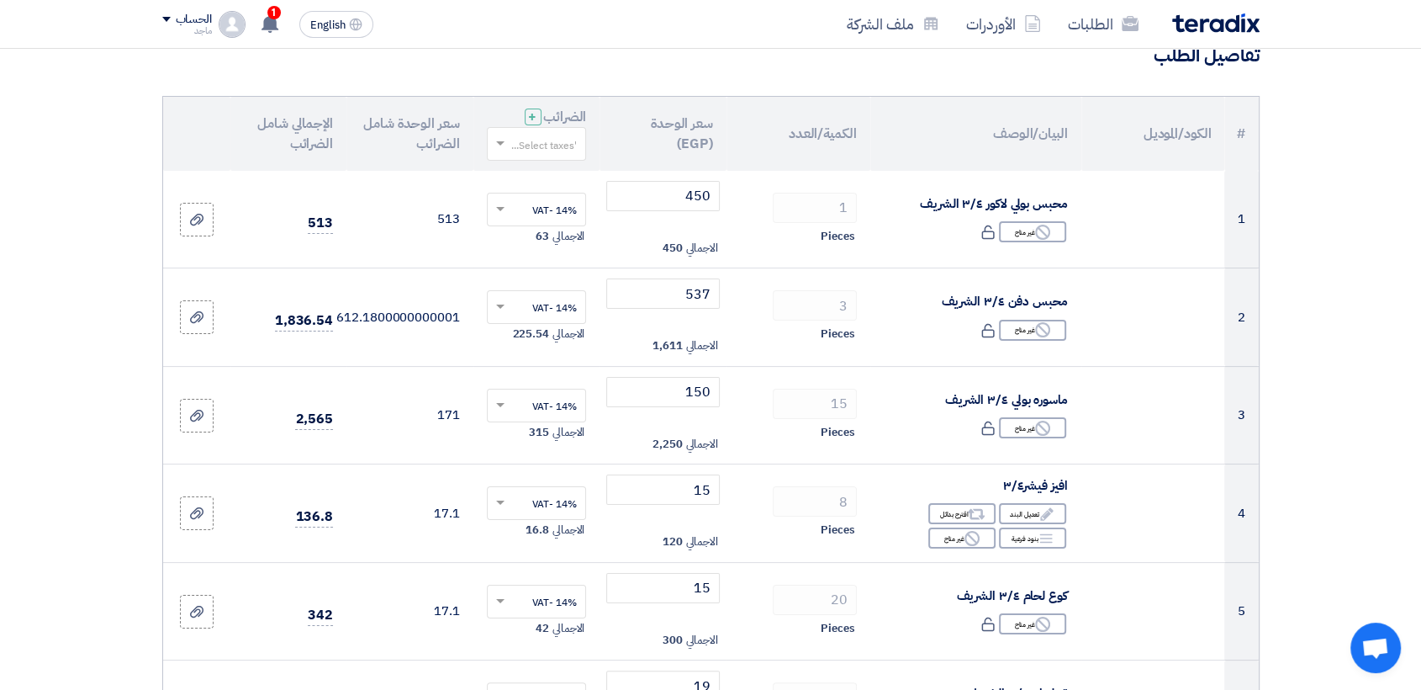
scroll to position [182, 0]
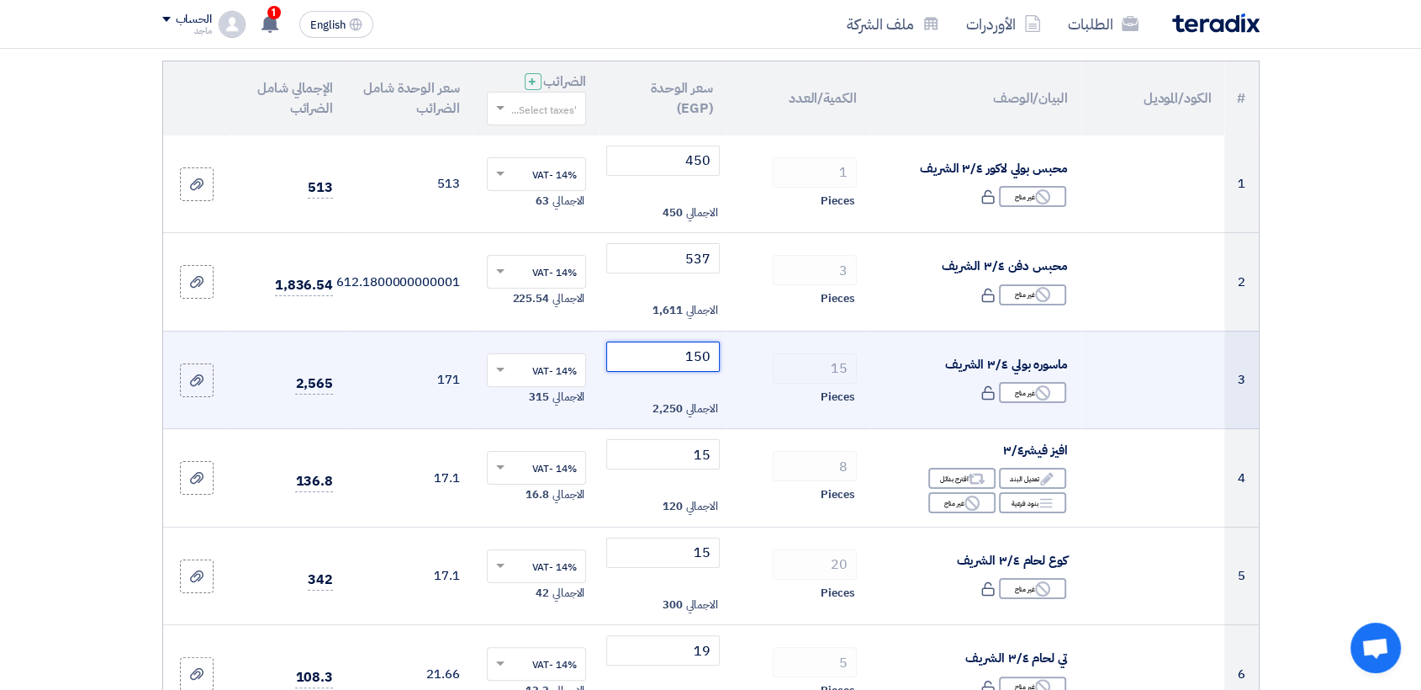
click at [646, 358] on input "150" at bounding box center [663, 356] width 114 height 30
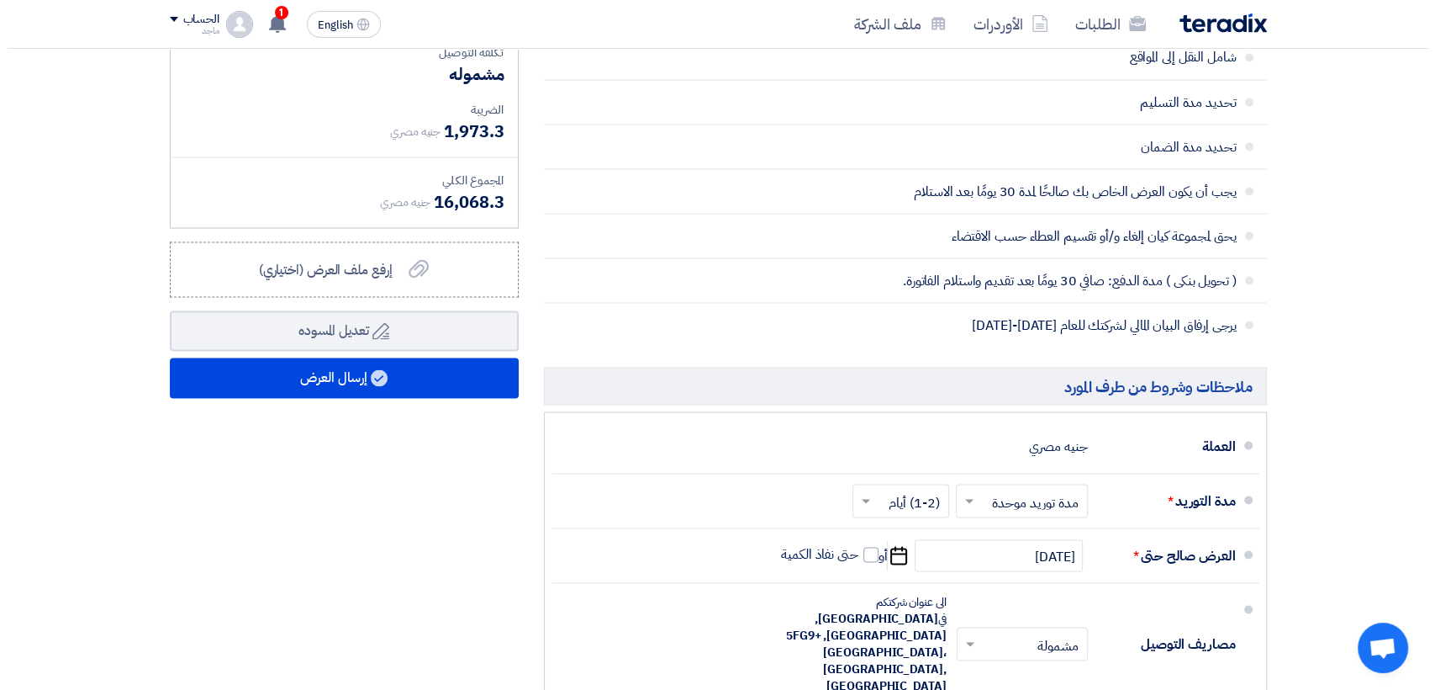
scroll to position [3109, 0]
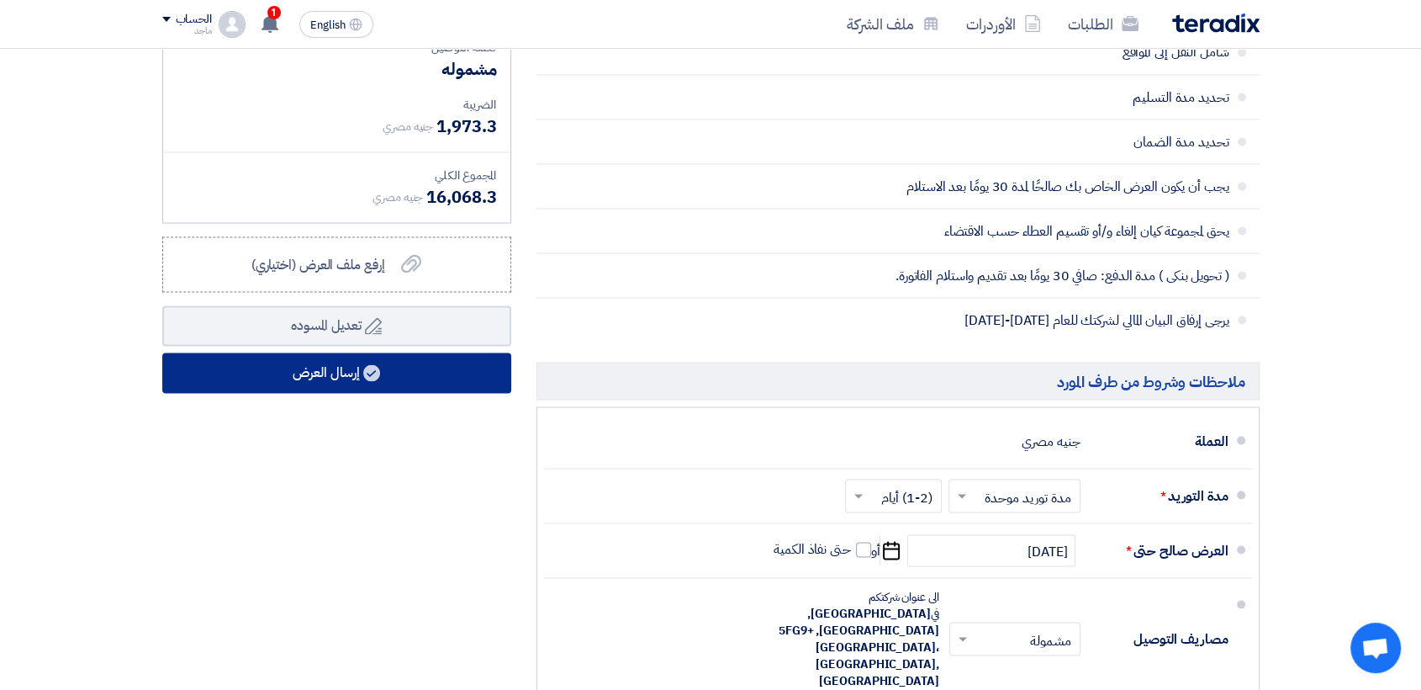
type input "153"
click at [478, 372] on button "إرسال العرض" at bounding box center [336, 372] width 349 height 40
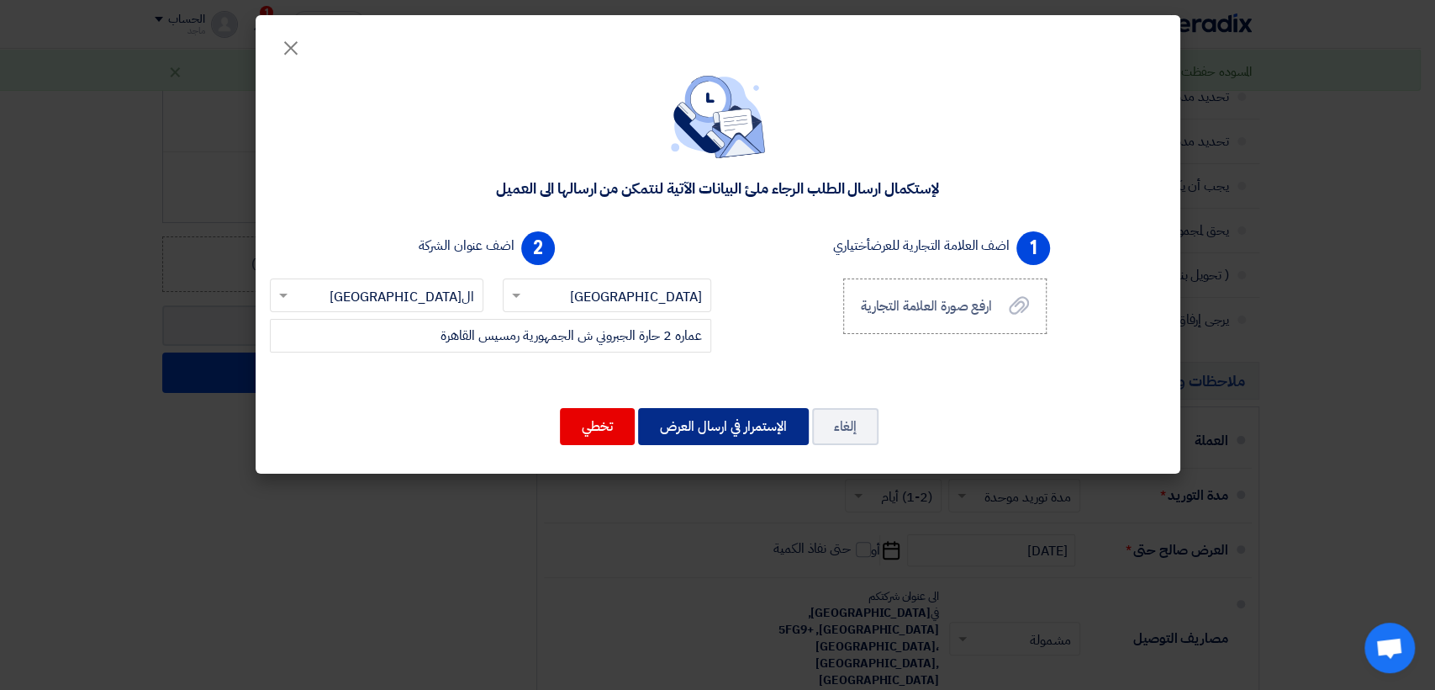
click at [706, 435] on button "الإستمرار في ارسال العرض" at bounding box center [723, 426] width 171 height 37
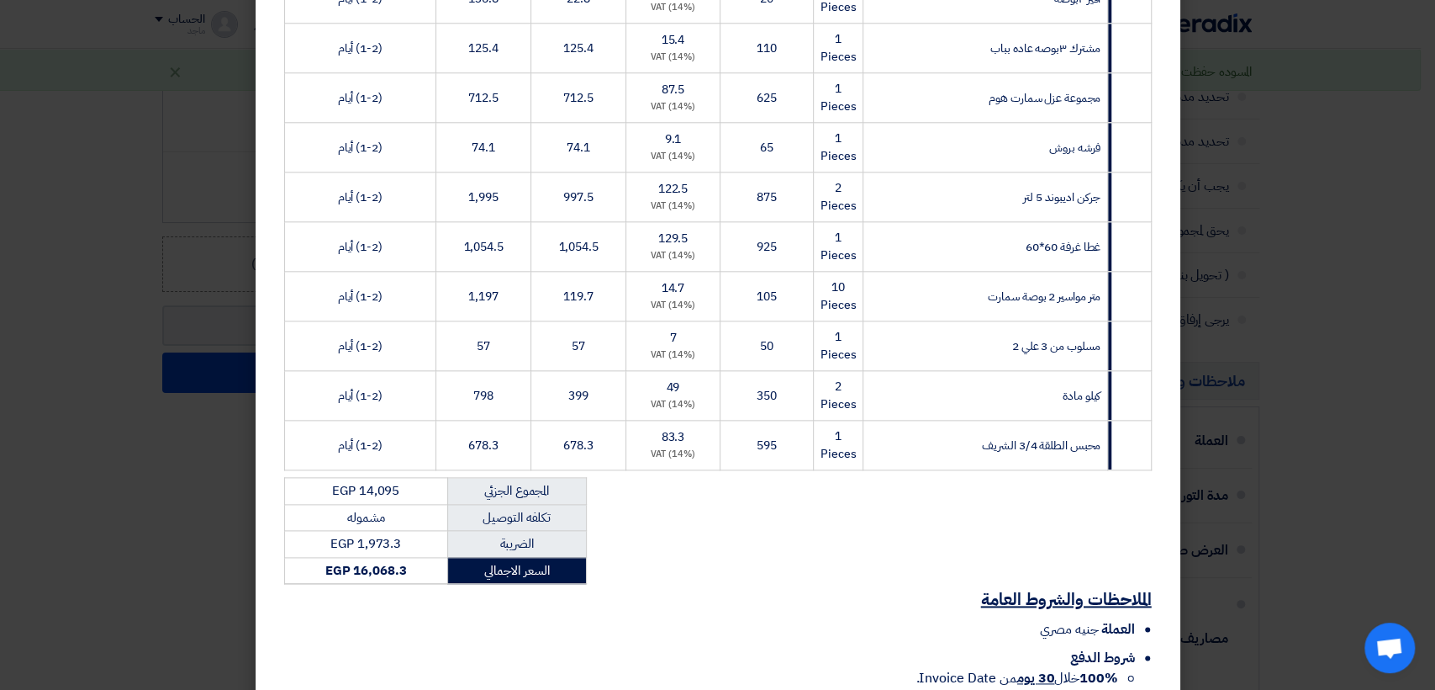
scroll to position [1339, 0]
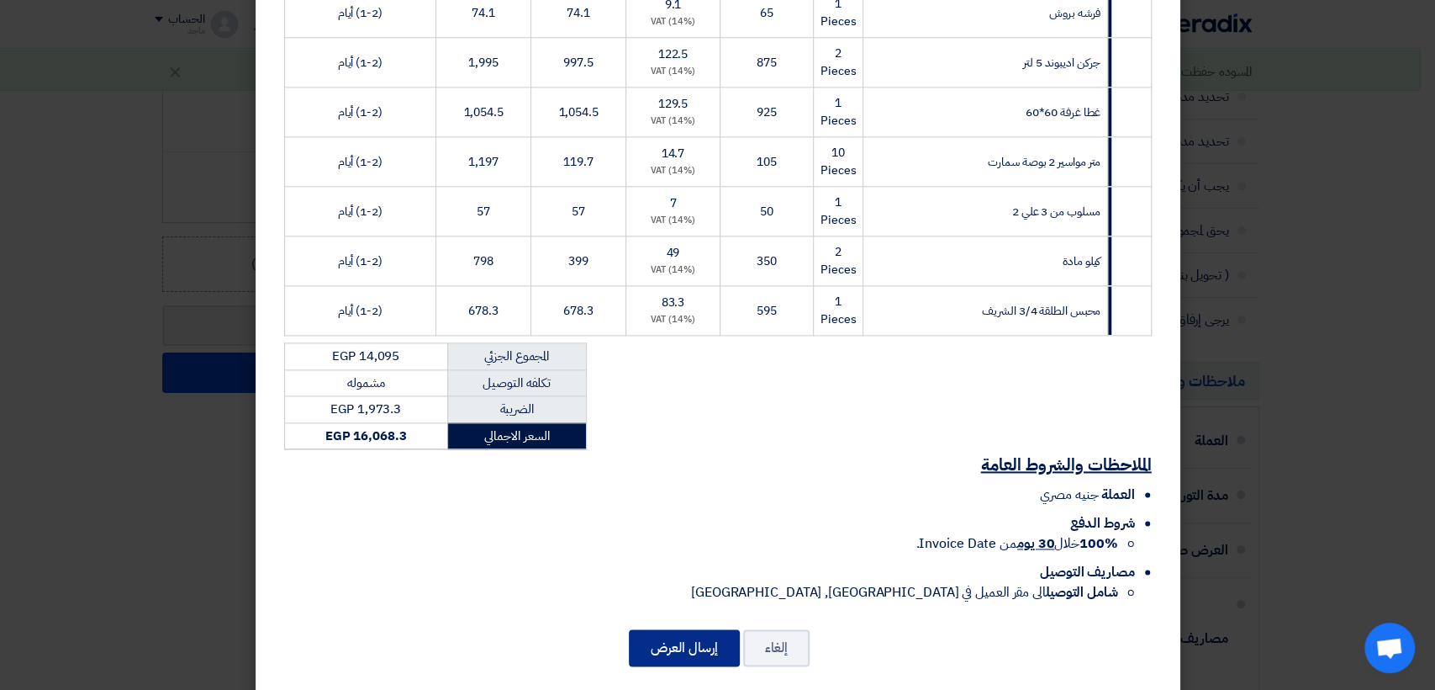
click at [681, 629] on button "إرسال العرض" at bounding box center [684, 647] width 111 height 37
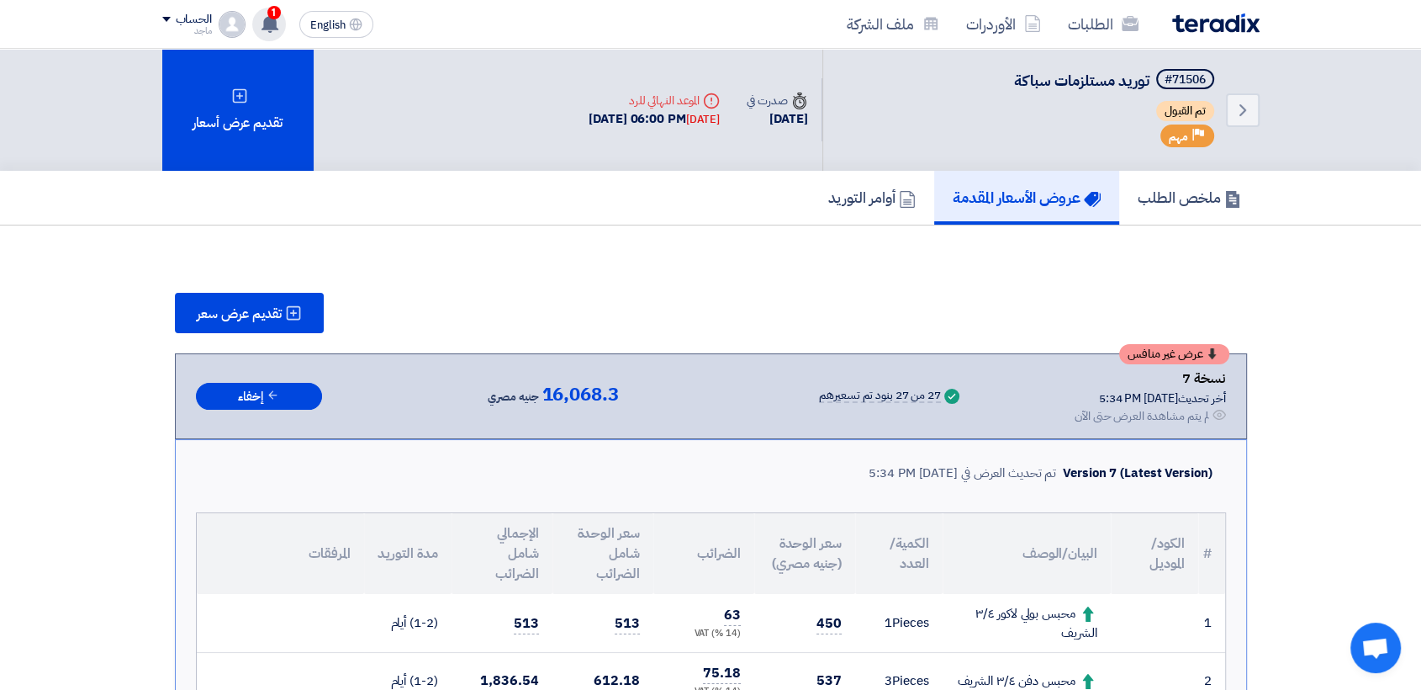
click at [272, 15] on span "1" at bounding box center [273, 12] width 13 height 13
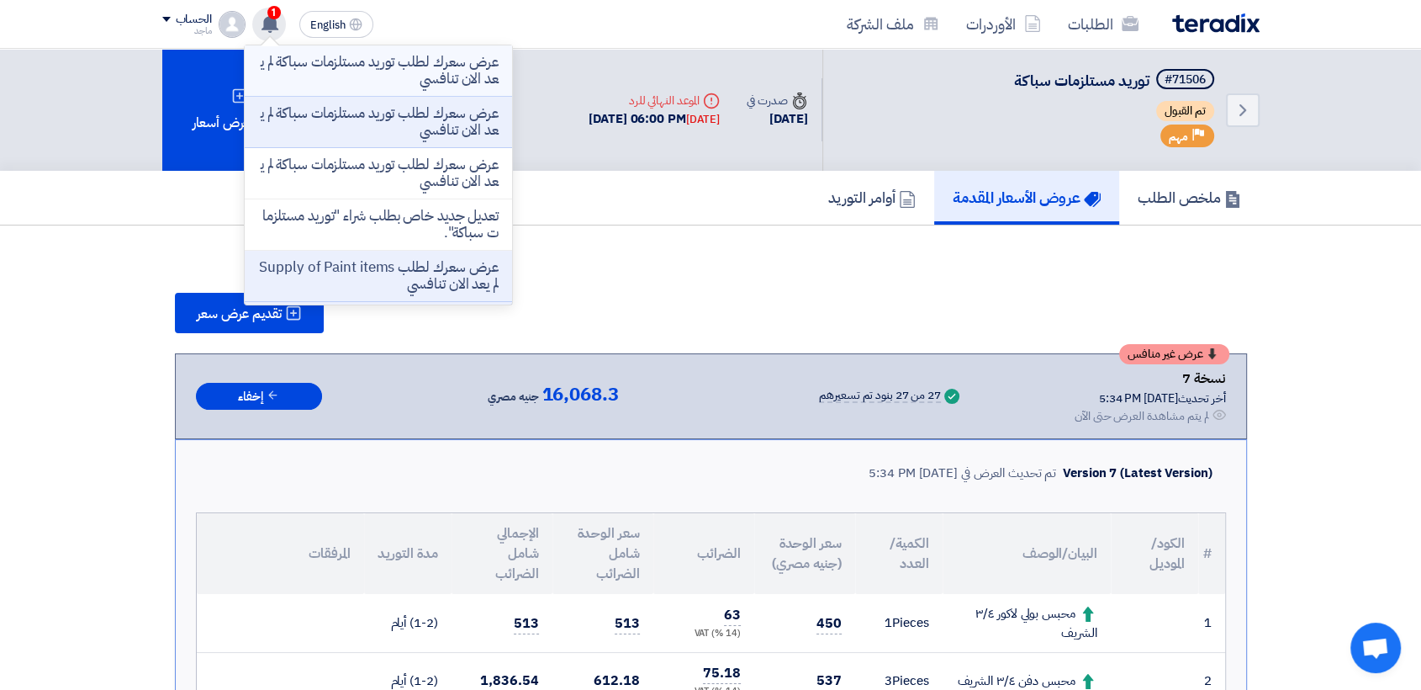
click at [330, 69] on p "عرض سعرك لطلب توريد مستلزمات سباكة لم يعد الان تنافسي" at bounding box center [378, 71] width 241 height 34
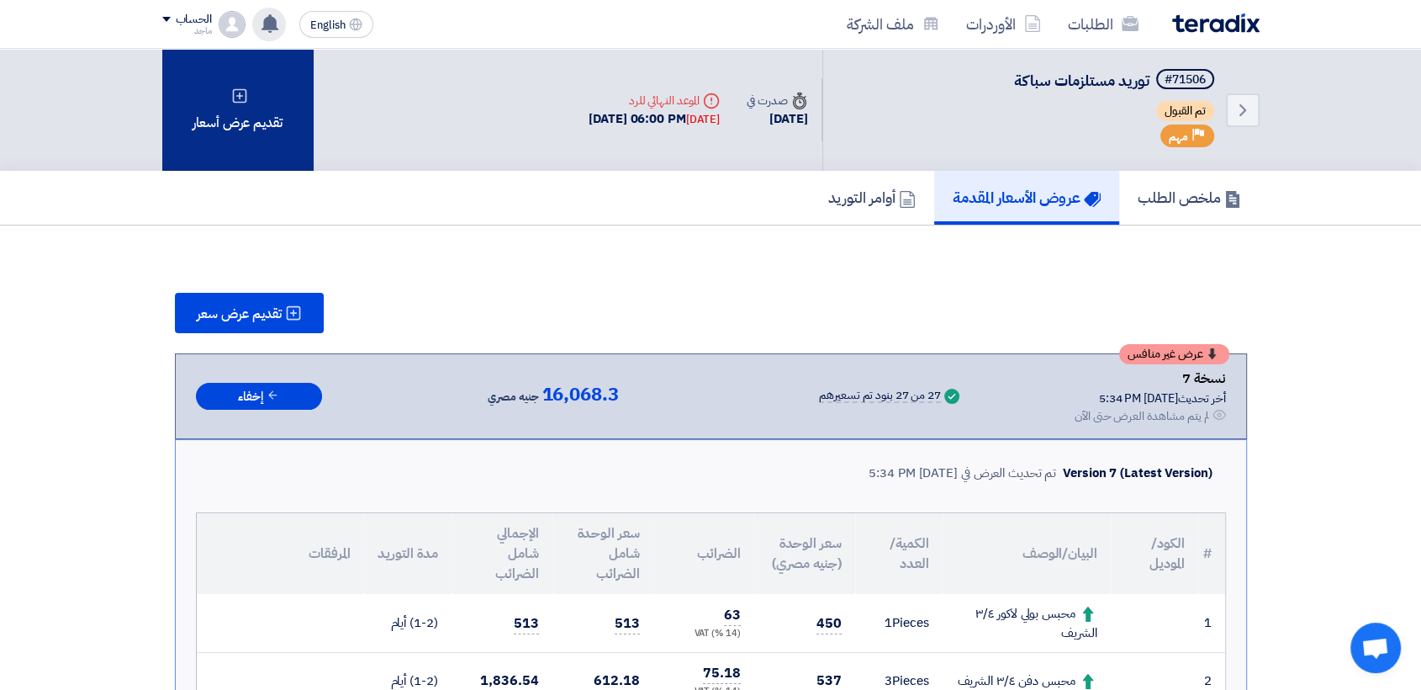
click at [184, 114] on div "تقديم عرض أسعار" at bounding box center [237, 110] width 151 height 122
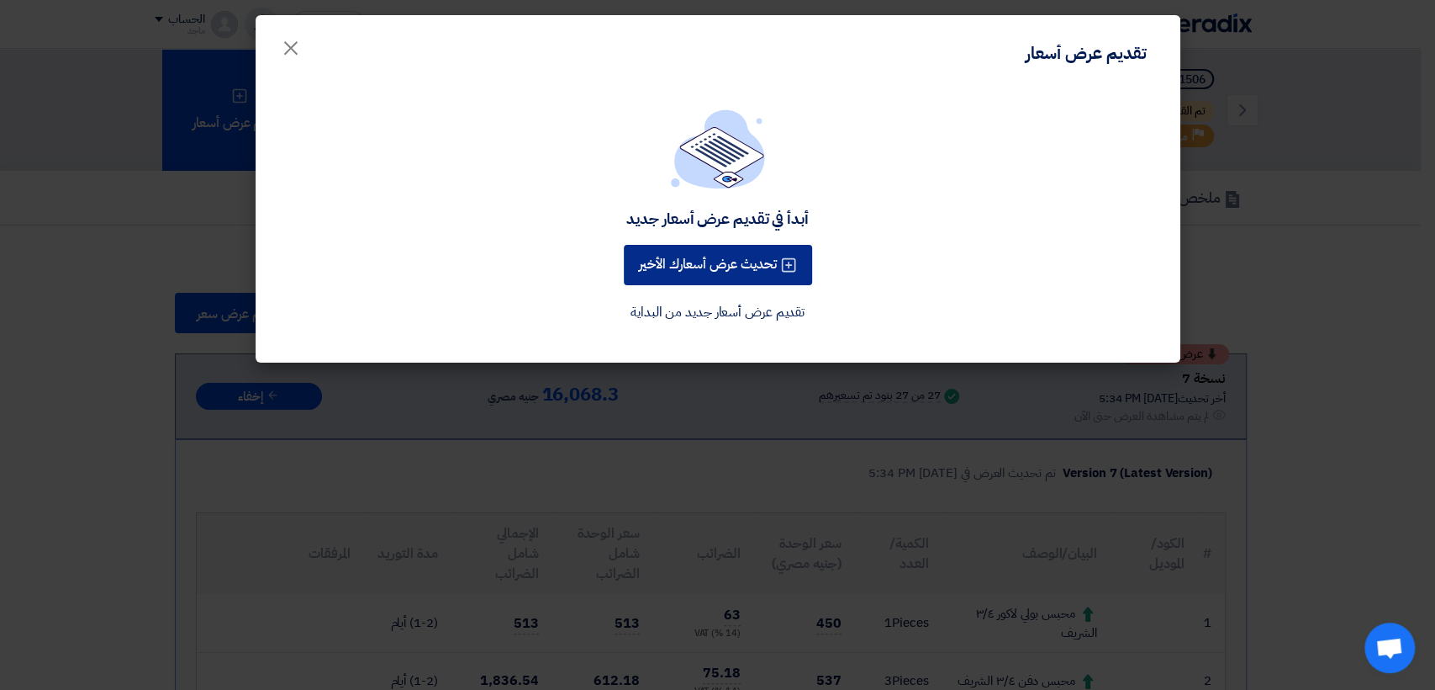
click at [678, 269] on button "تحديث عرض أسعارك الأخير" at bounding box center [718, 265] width 188 height 40
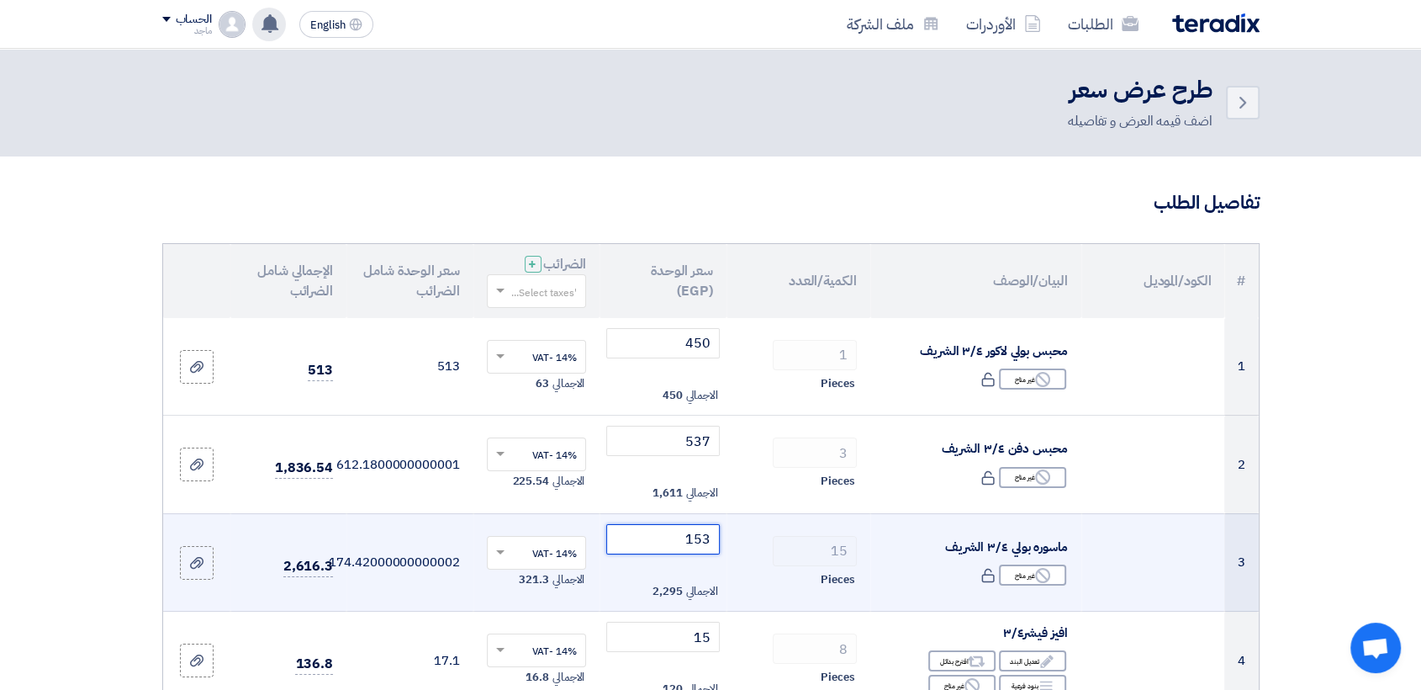
click at [666, 532] on input "153" at bounding box center [663, 539] width 114 height 30
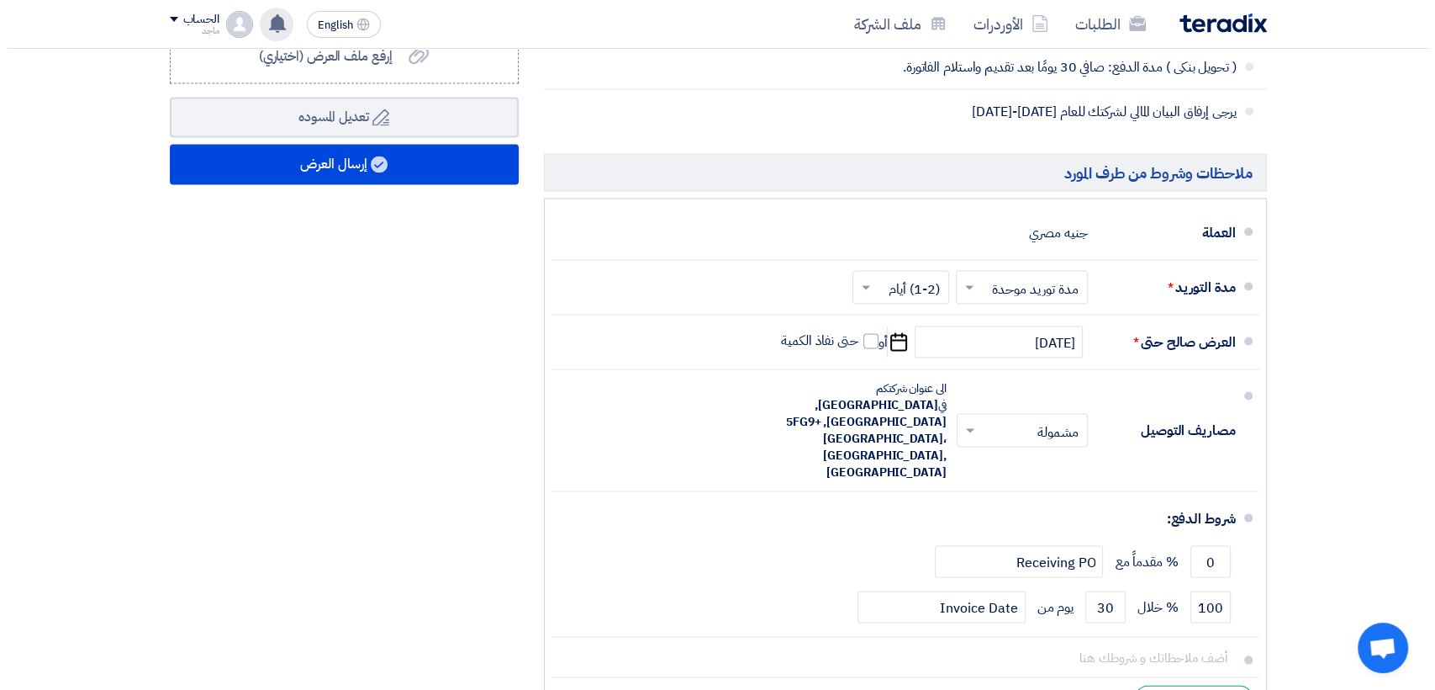
scroll to position [3316, 0]
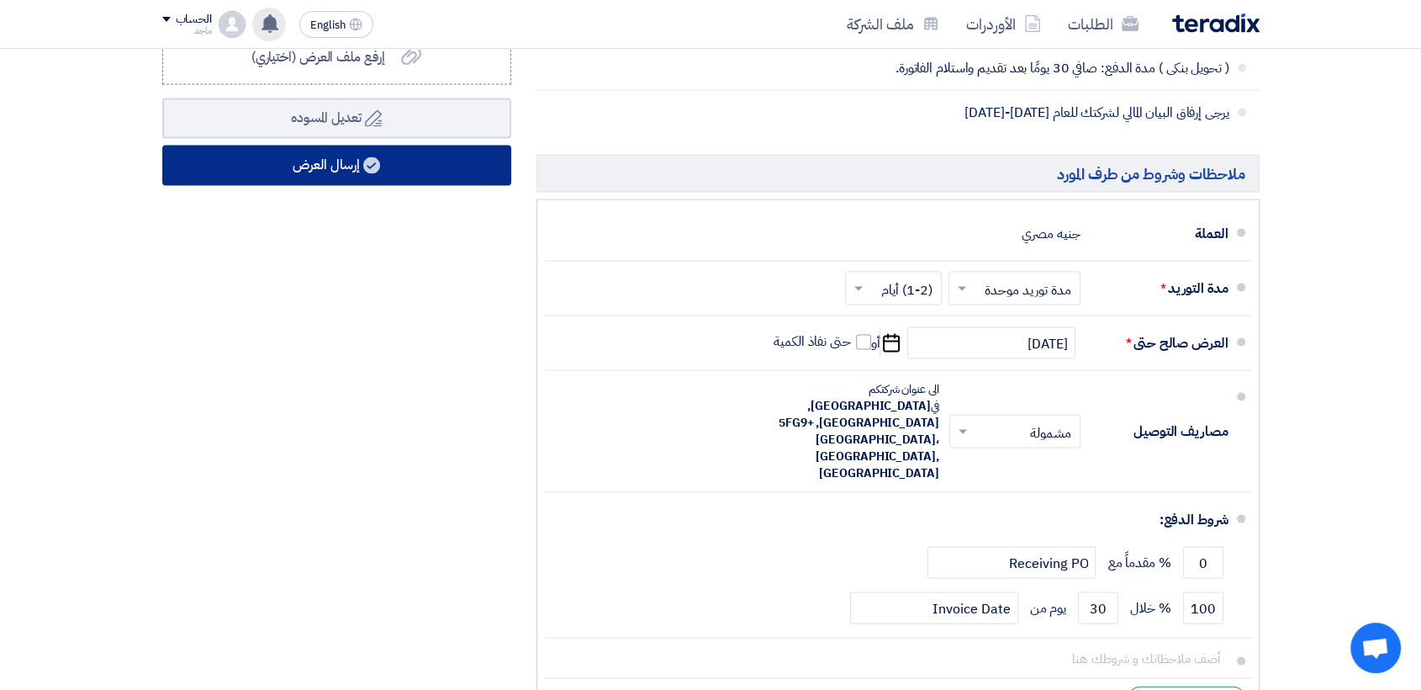
type input "143"
click at [462, 163] on button "إرسال العرض" at bounding box center [336, 165] width 349 height 40
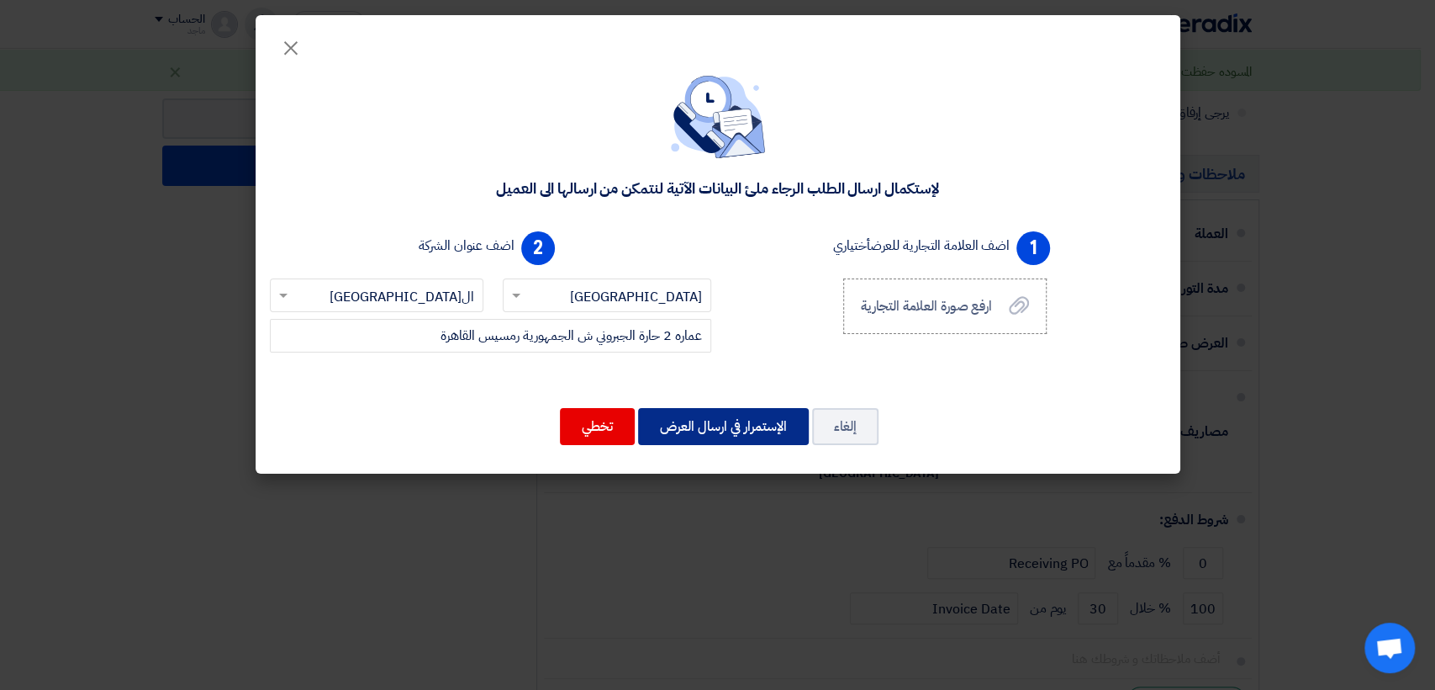
click at [733, 417] on button "الإستمرار في ارسال العرض" at bounding box center [723, 426] width 171 height 37
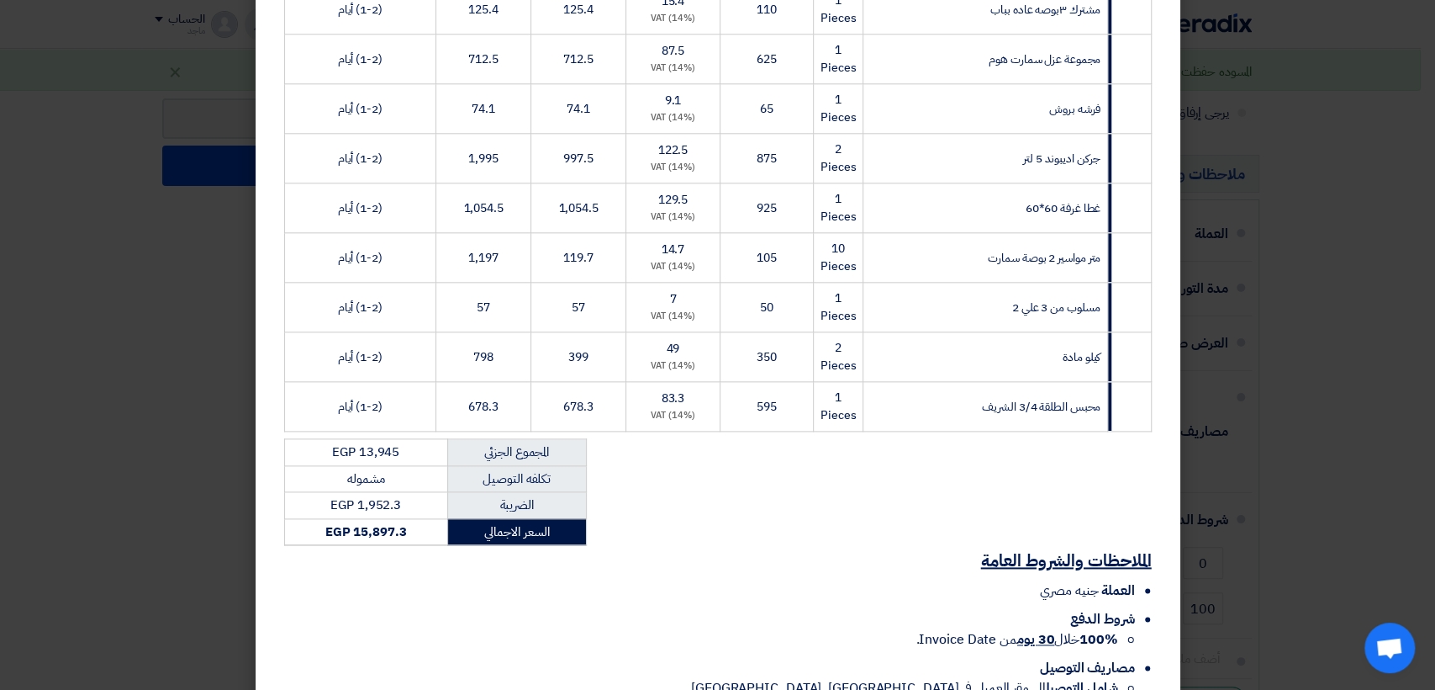
scroll to position [1339, 0]
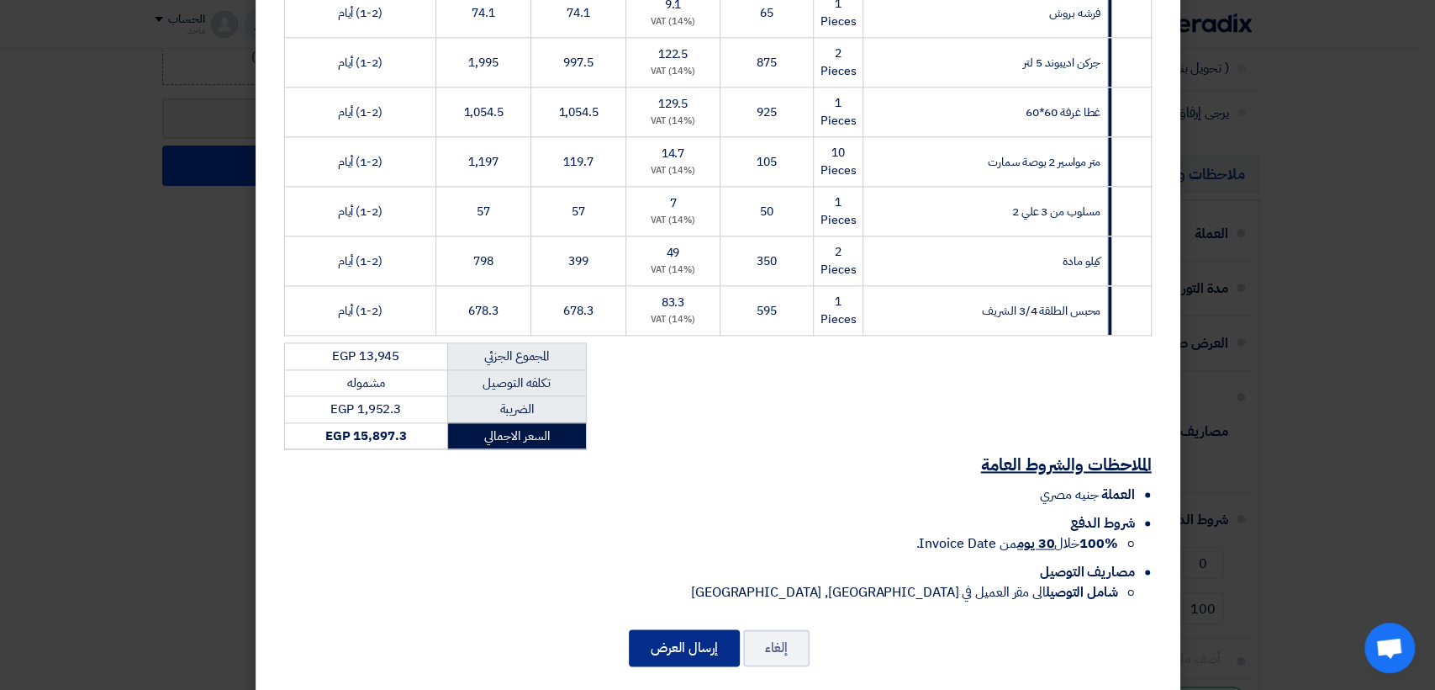
click at [666, 629] on button "إرسال العرض" at bounding box center [684, 647] width 111 height 37
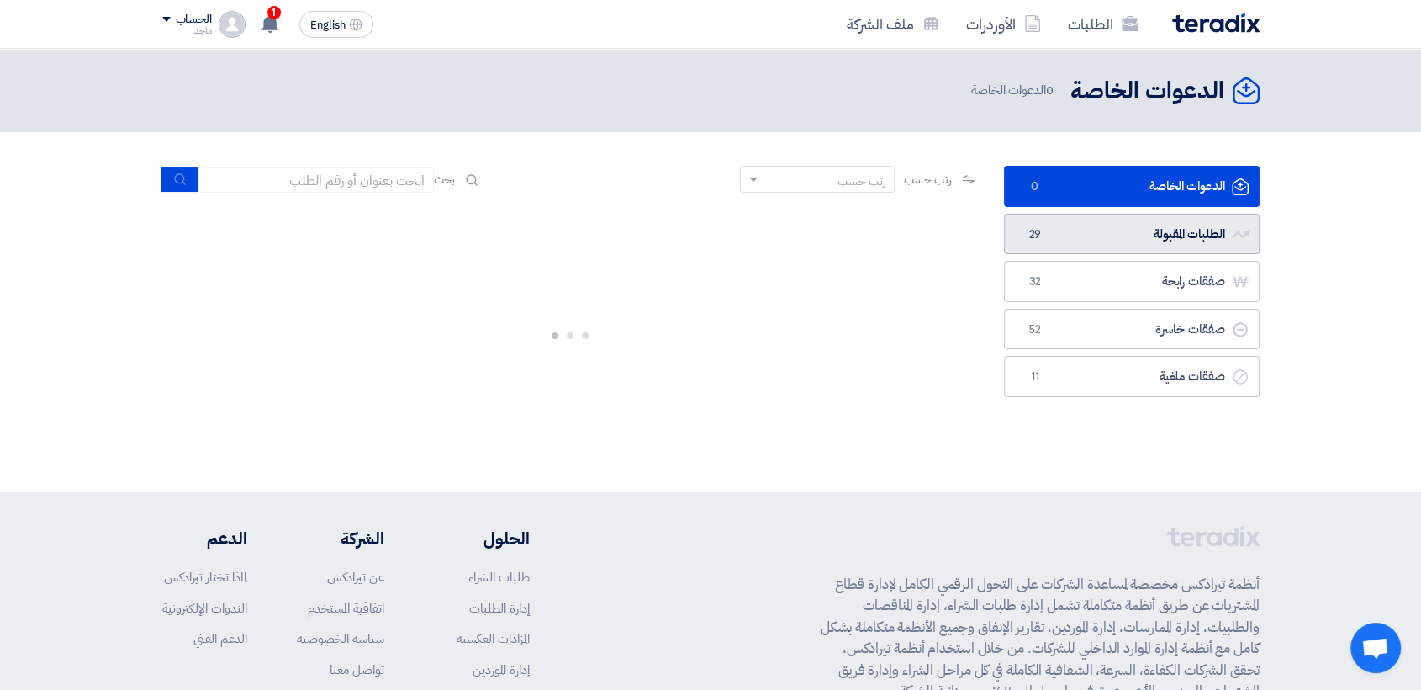
click at [1062, 235] on link "الطلبات المقبولة الطلبات المقبولة 29" at bounding box center [1132, 234] width 256 height 41
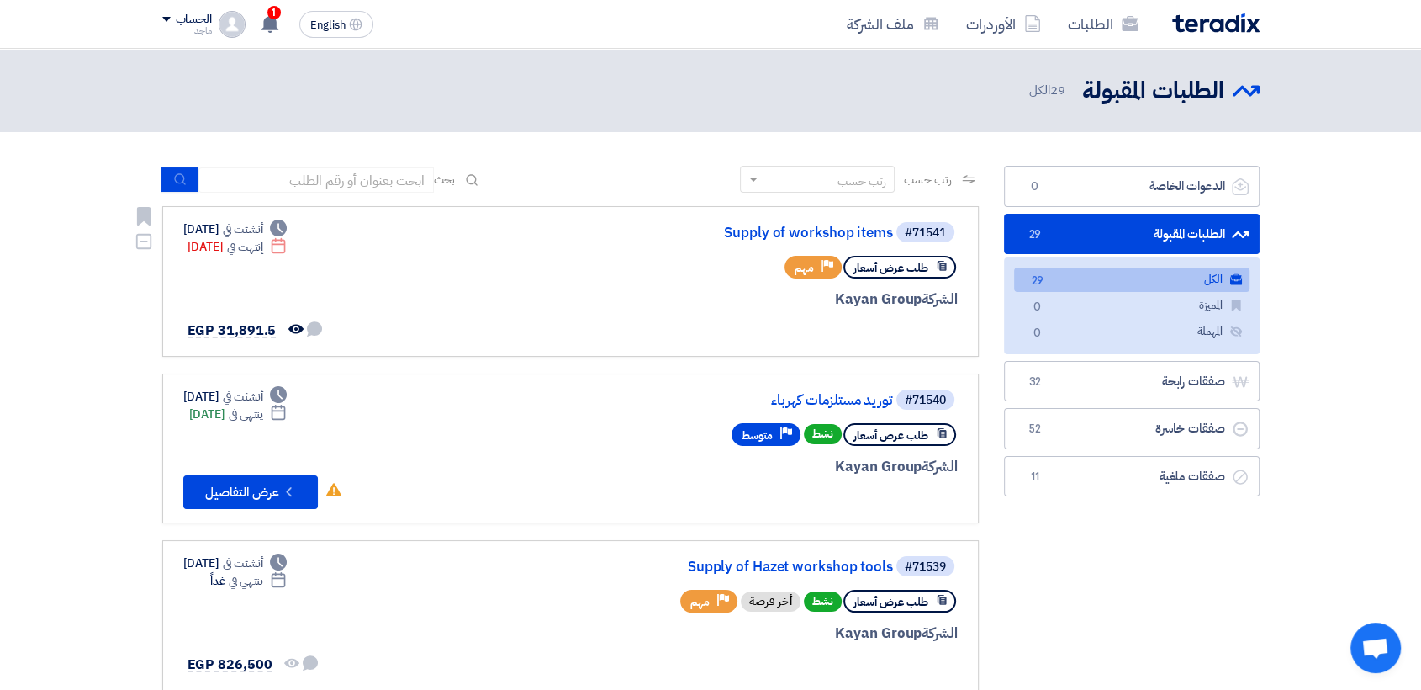
click at [886, 263] on span "طلب عرض أسعار" at bounding box center [891, 268] width 75 height 16
click at [864, 230] on link "Supply of workshop items" at bounding box center [725, 232] width 336 height 15
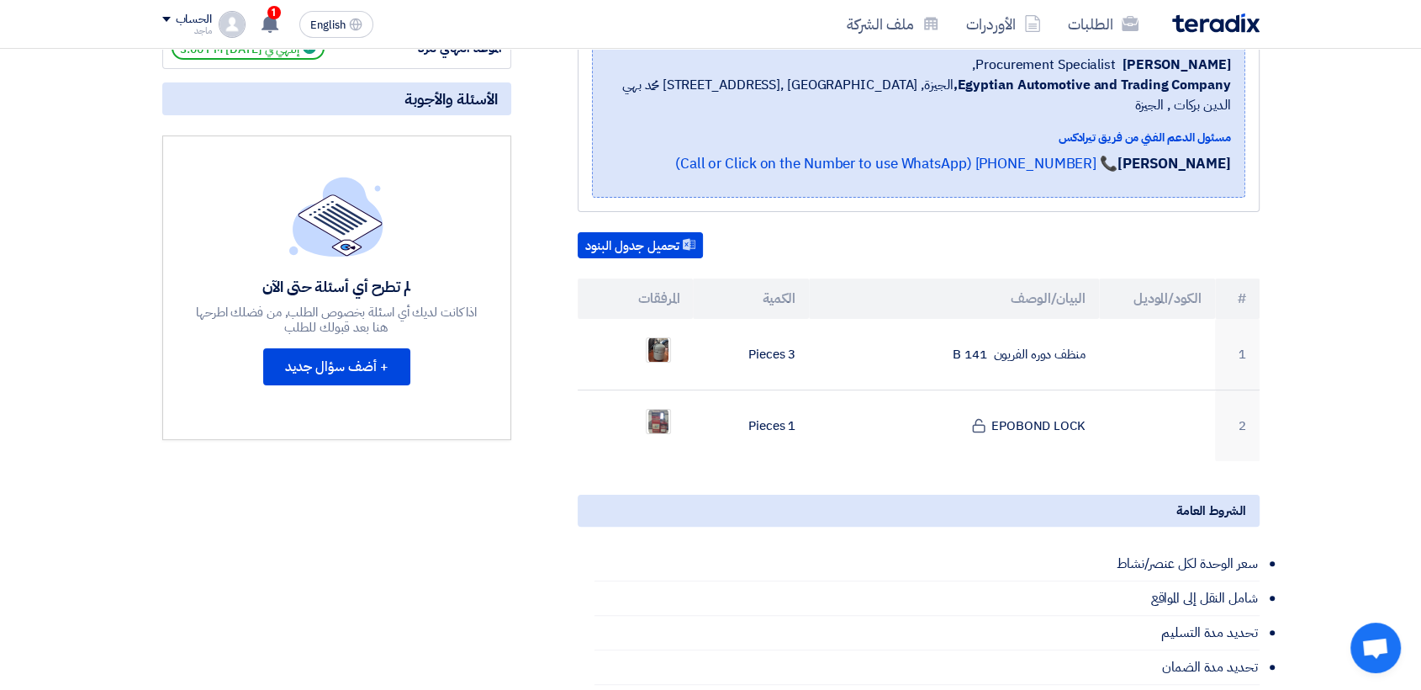
scroll to position [310, 0]
